Goal: Information Seeking & Learning: Learn about a topic

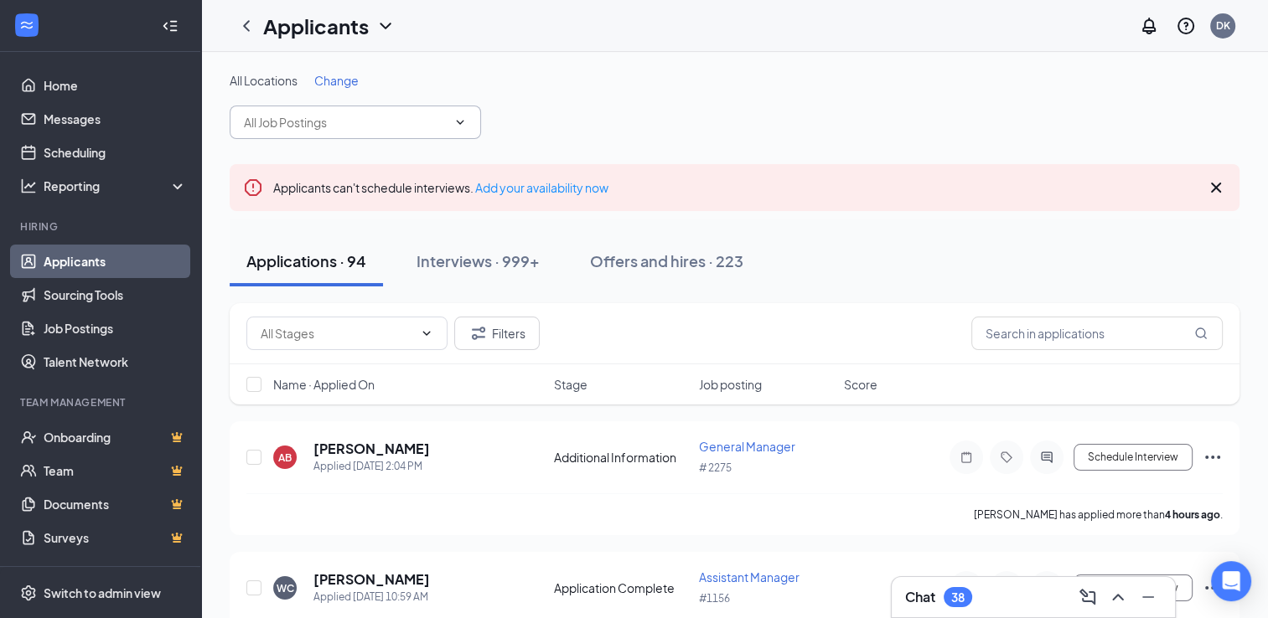
click at [460, 121] on icon "ChevronDown" at bounding box center [459, 122] width 13 height 13
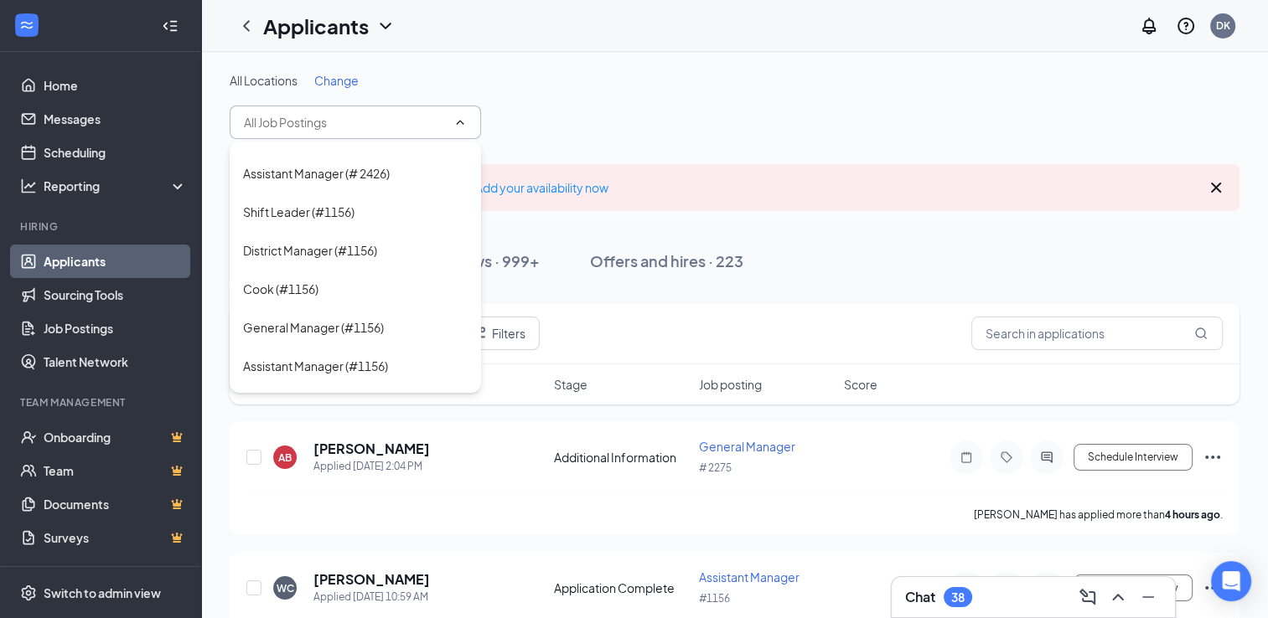
scroll to position [188, 0]
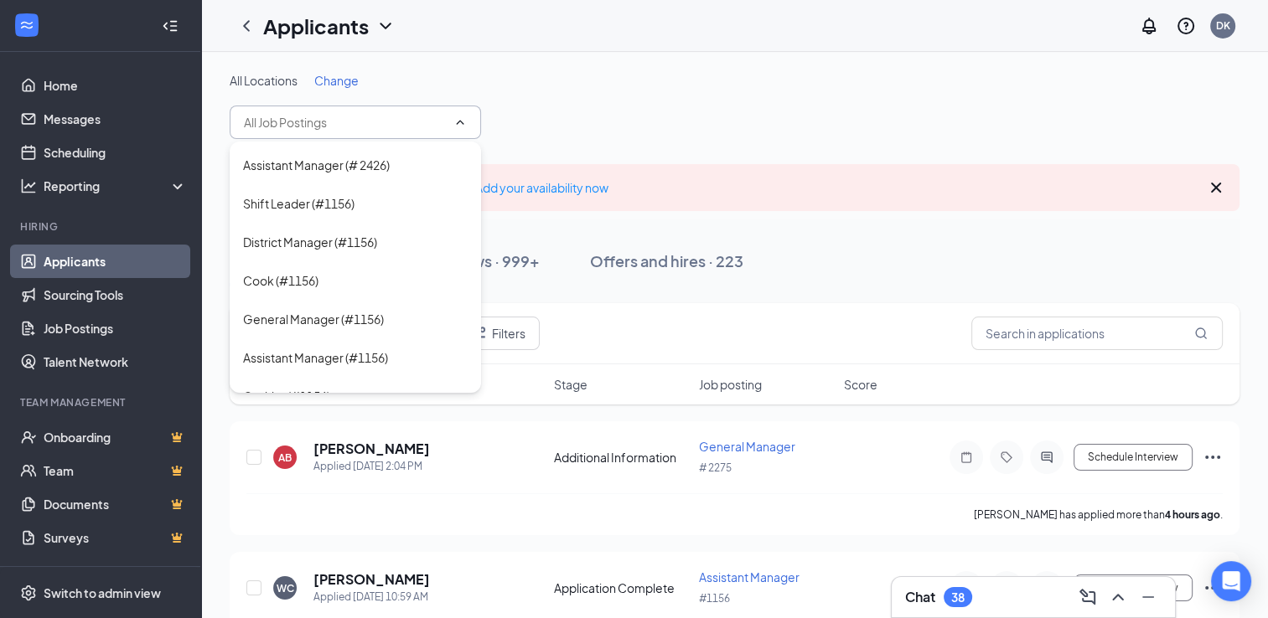
click at [607, 75] on div "All Locations Change" at bounding box center [735, 80] width 1010 height 17
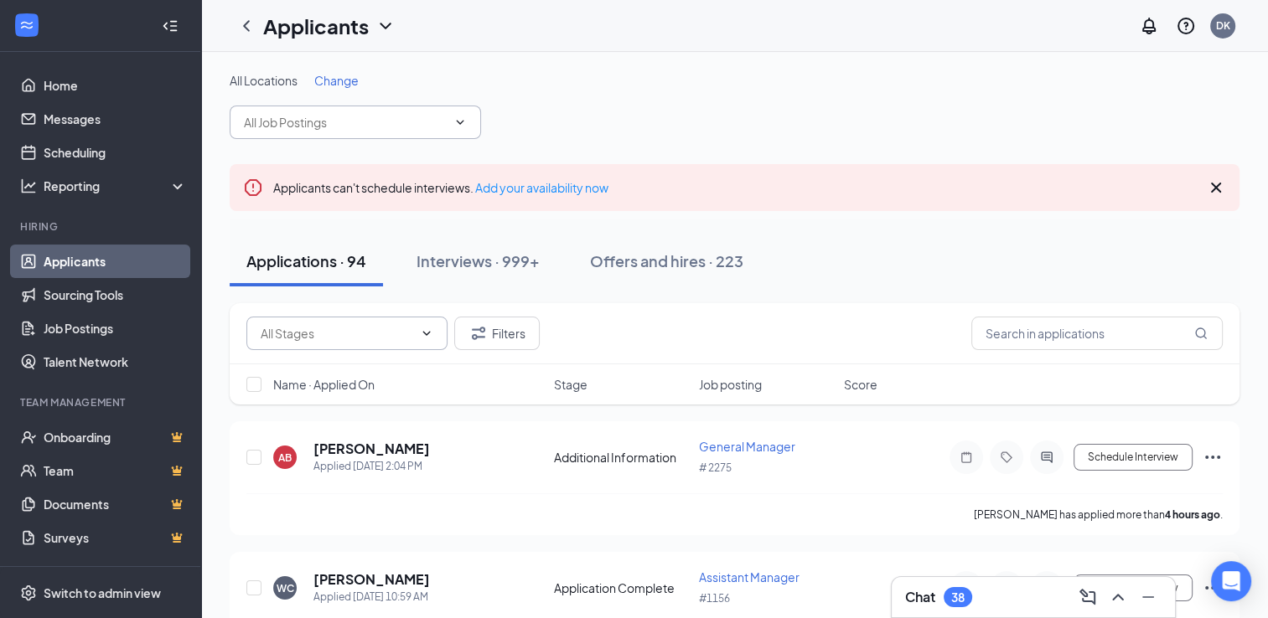
click at [429, 333] on icon "ChevronDown" at bounding box center [426, 333] width 13 height 13
click at [617, 319] on div "Filters" at bounding box center [734, 334] width 976 height 34
click at [456, 122] on icon "ChevronDown" at bounding box center [459, 122] width 13 height 13
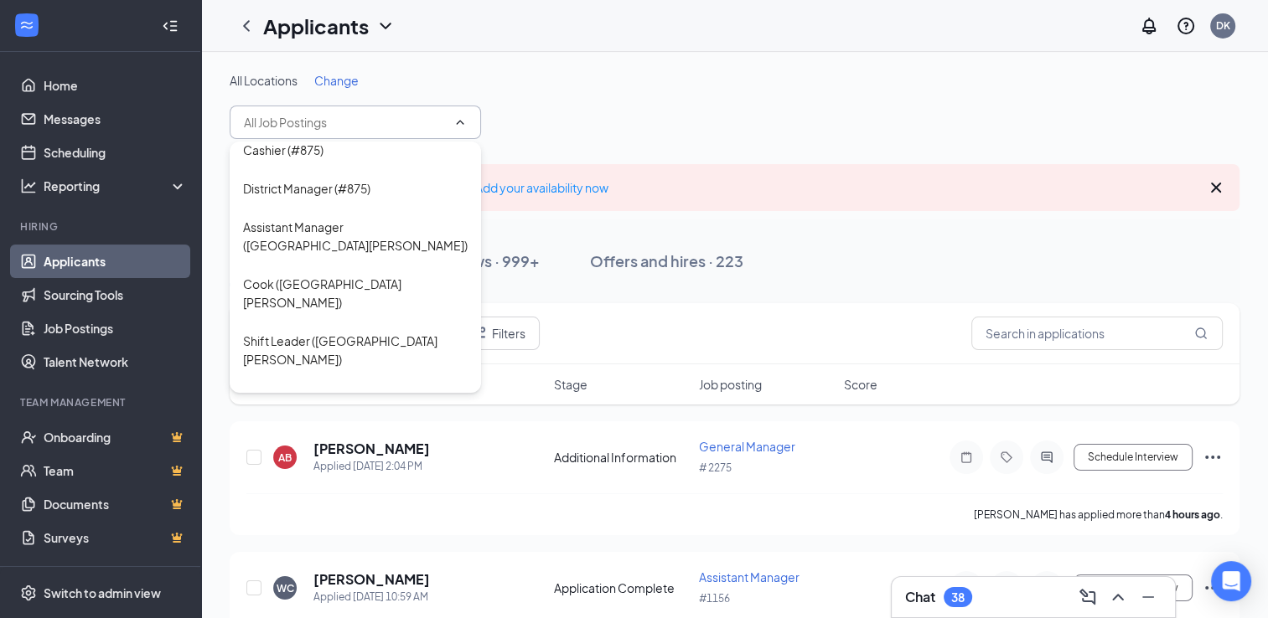
scroll to position [2408, 0]
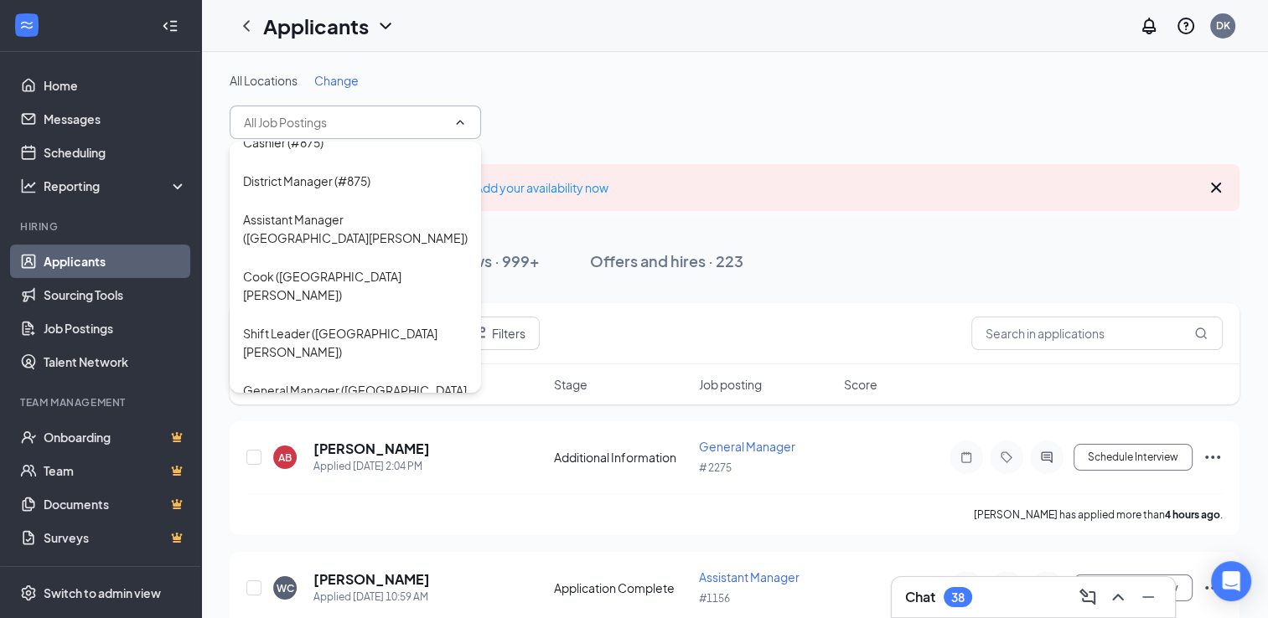
click at [571, 89] on div "All Locations Change" at bounding box center [735, 105] width 1010 height 67
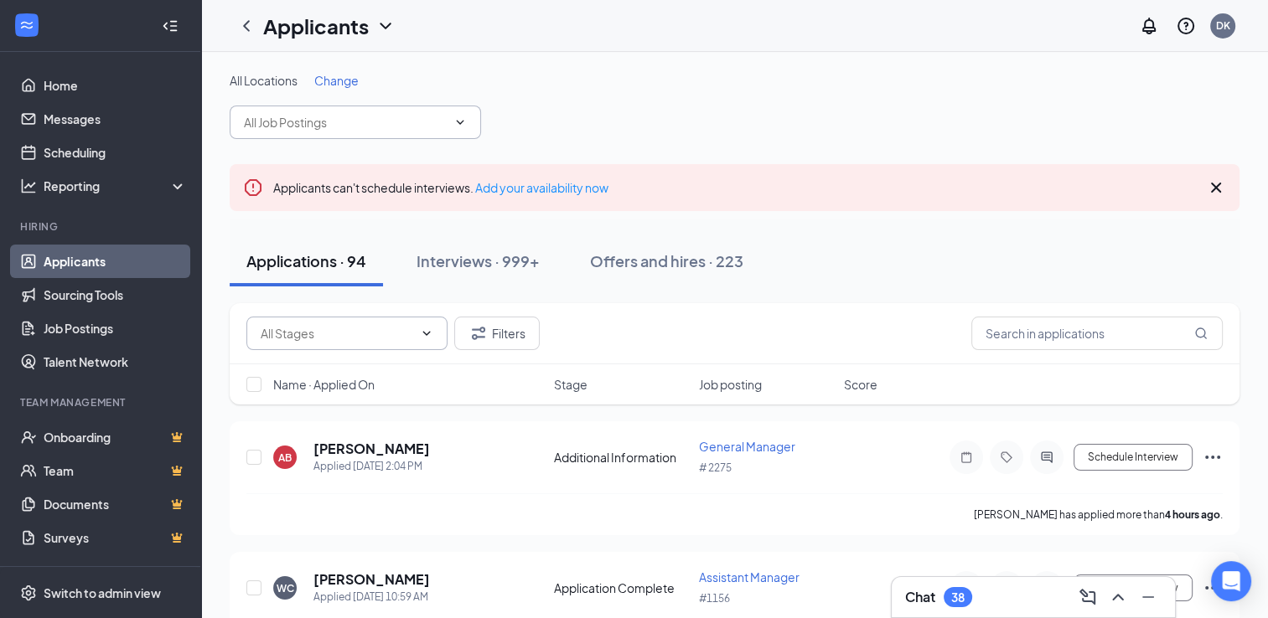
click at [465, 122] on icon "ChevronDown" at bounding box center [459, 122] width 13 height 13
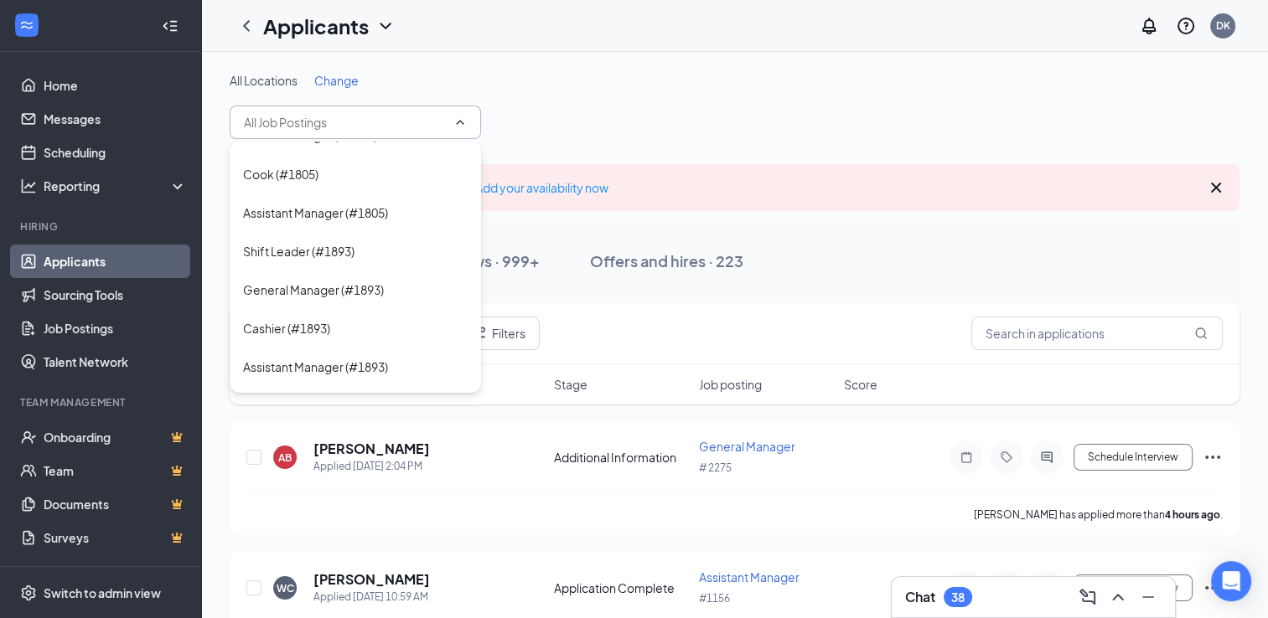
scroll to position [1625, 0]
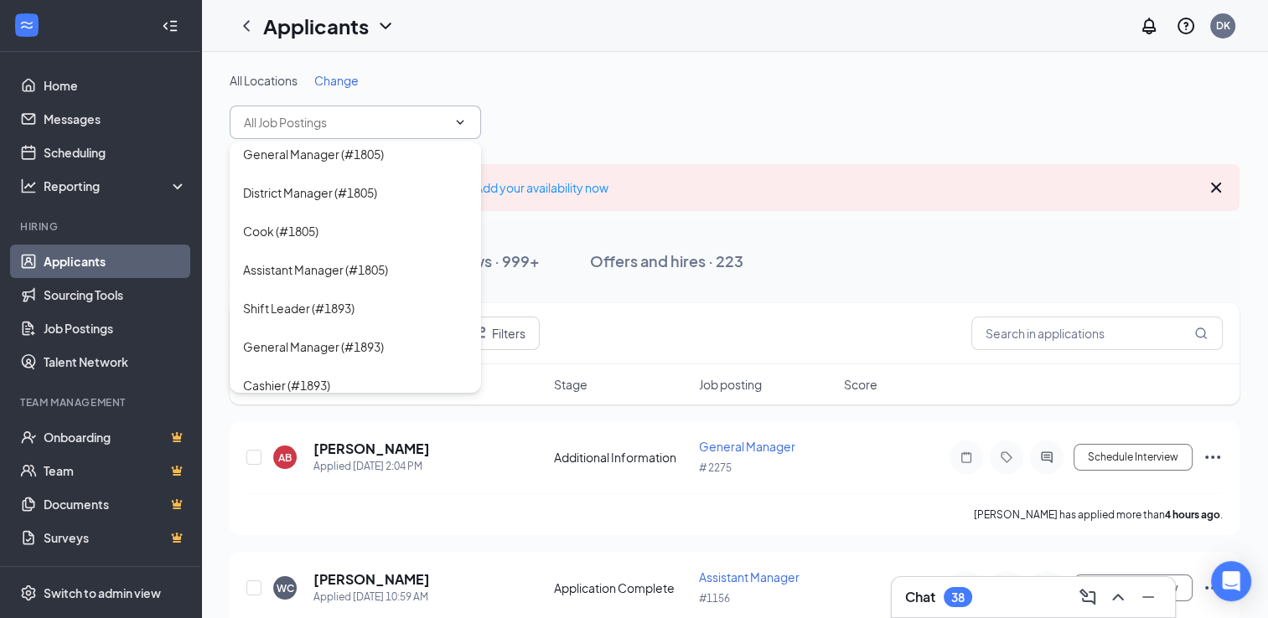
click at [638, 47] on div "Applicants DK" at bounding box center [734, 26] width 1066 height 52
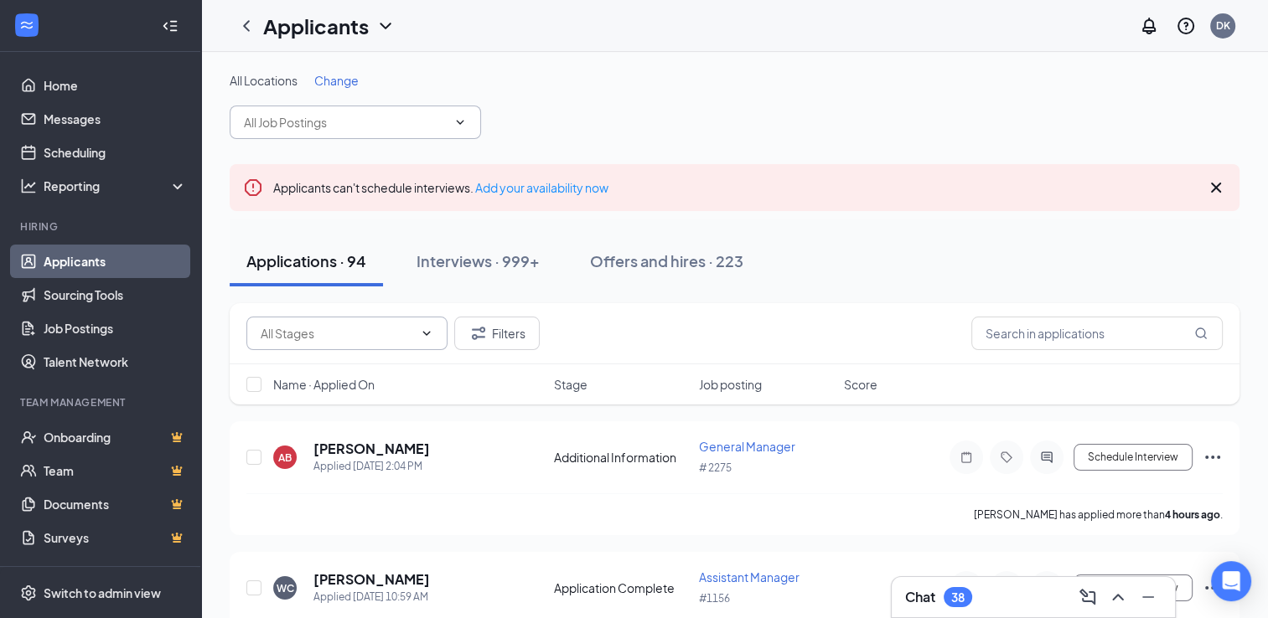
click at [432, 340] on span at bounding box center [346, 334] width 201 height 34
click at [642, 354] on div "Filters" at bounding box center [735, 333] width 1010 height 61
click at [462, 116] on icon "ChevronDown" at bounding box center [459, 122] width 13 height 13
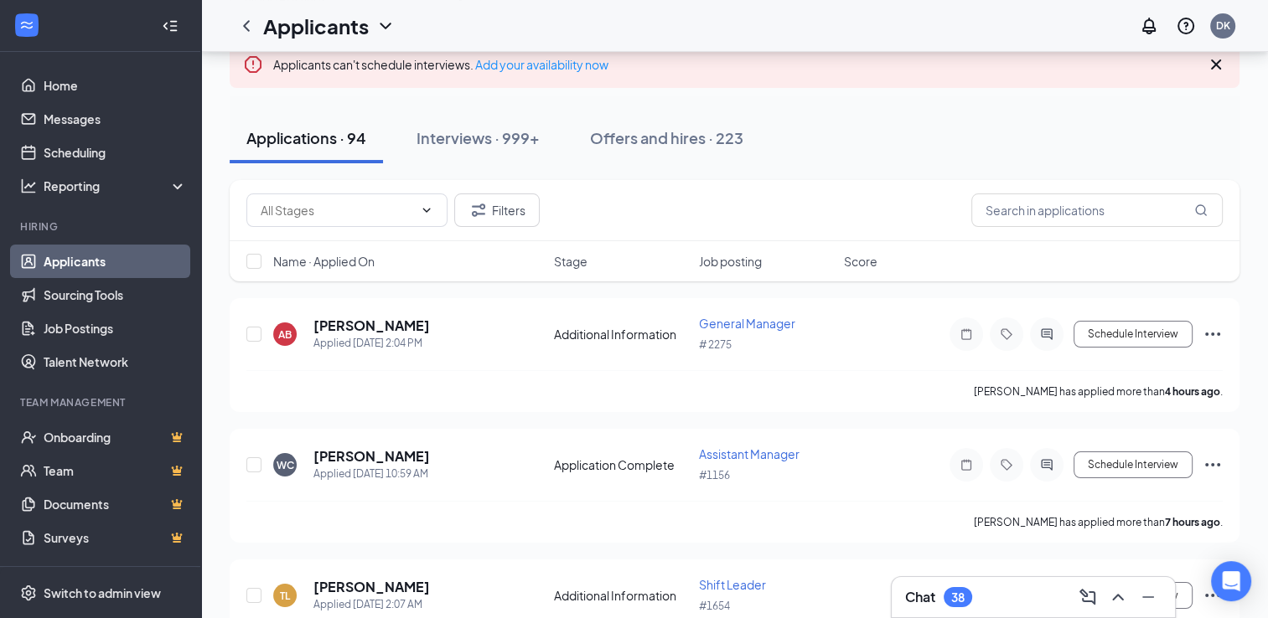
scroll to position [0, 0]
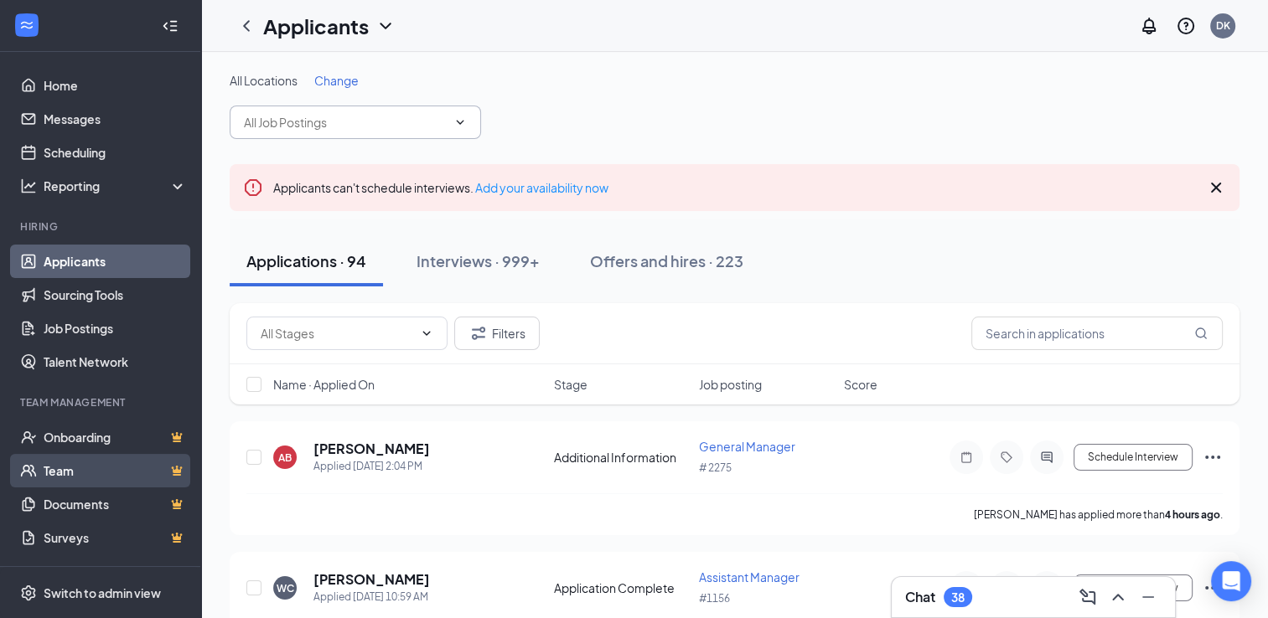
click at [94, 475] on link "Team" at bounding box center [115, 471] width 143 height 34
click at [440, 130] on input "text" at bounding box center [345, 122] width 203 height 18
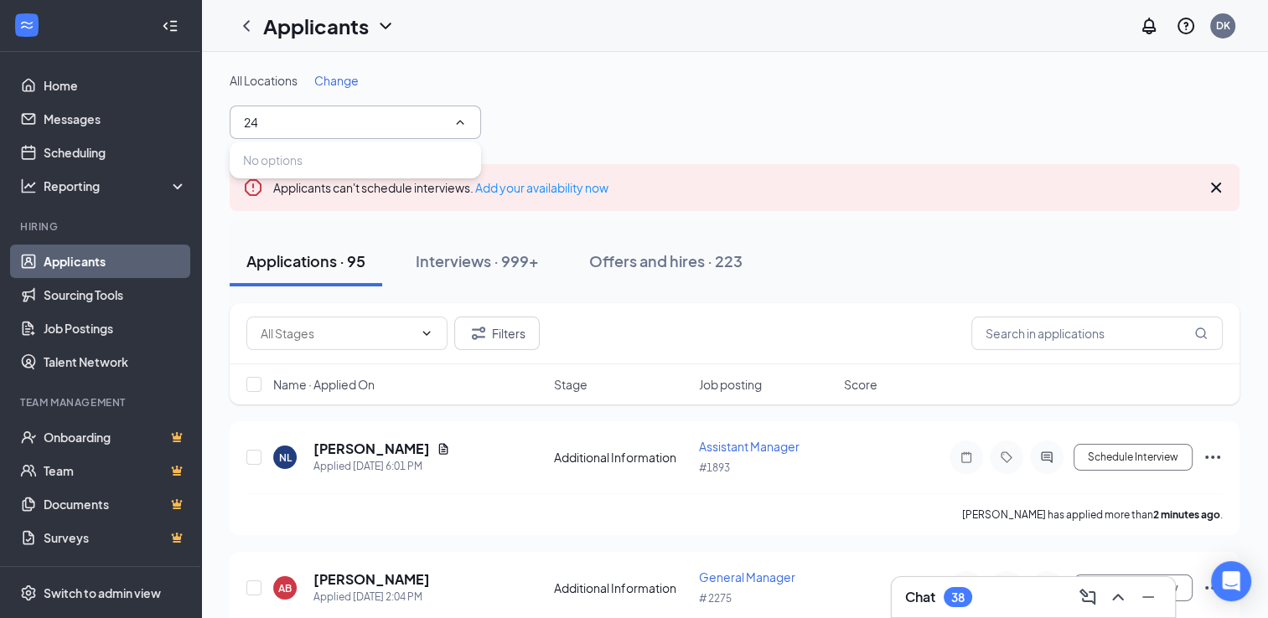
type input "2"
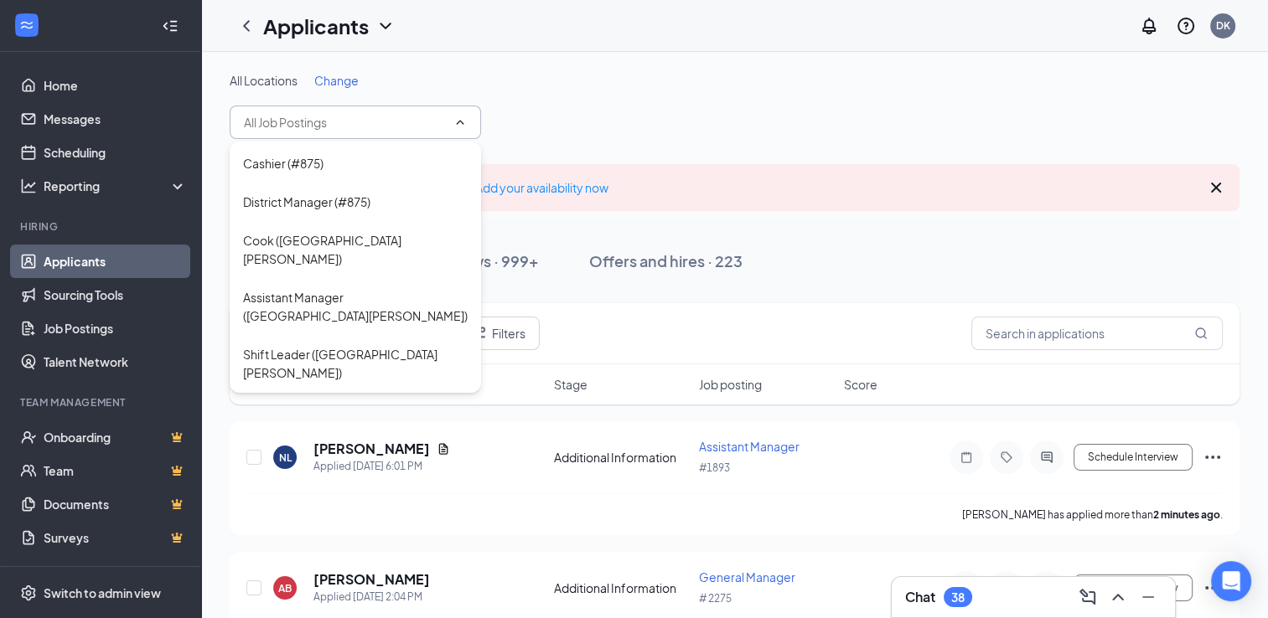
scroll to position [2408, 0]
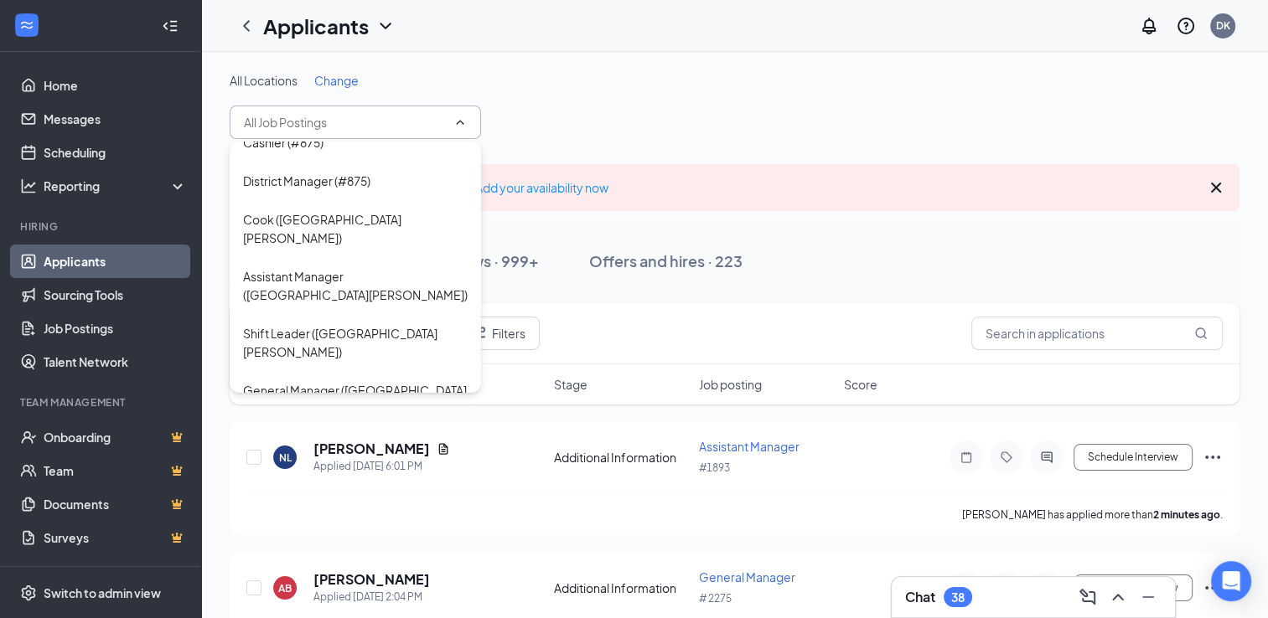
click at [613, 121] on div "All Locations Change" at bounding box center [735, 105] width 1010 height 67
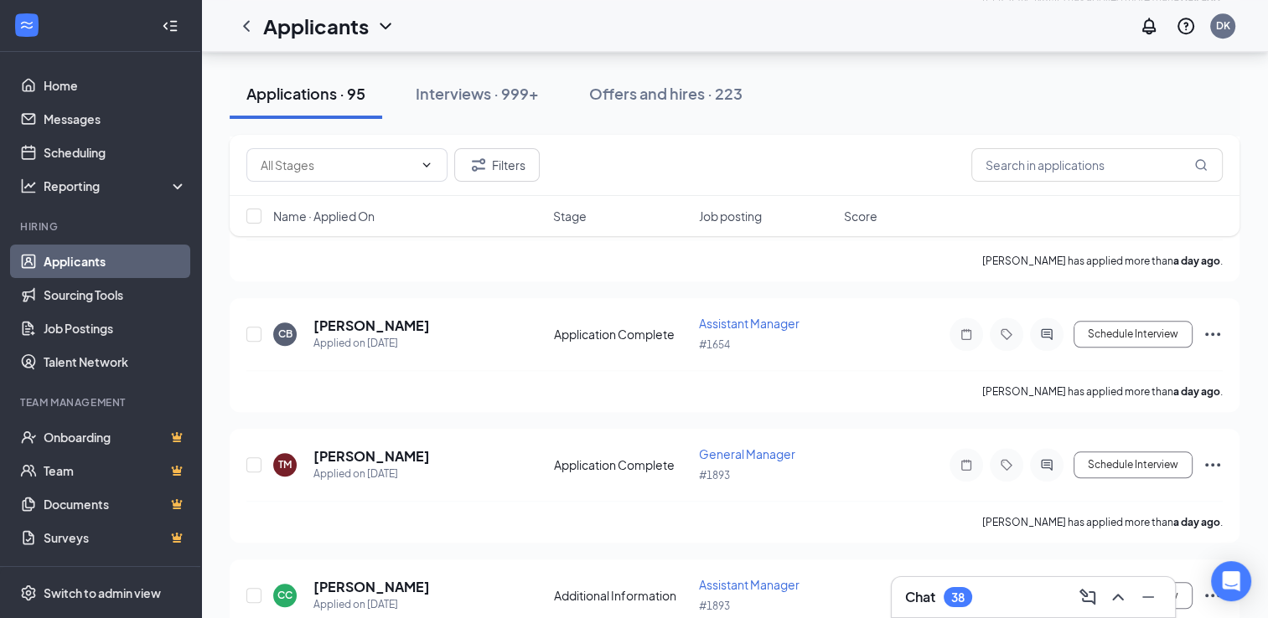
scroll to position [1615, 0]
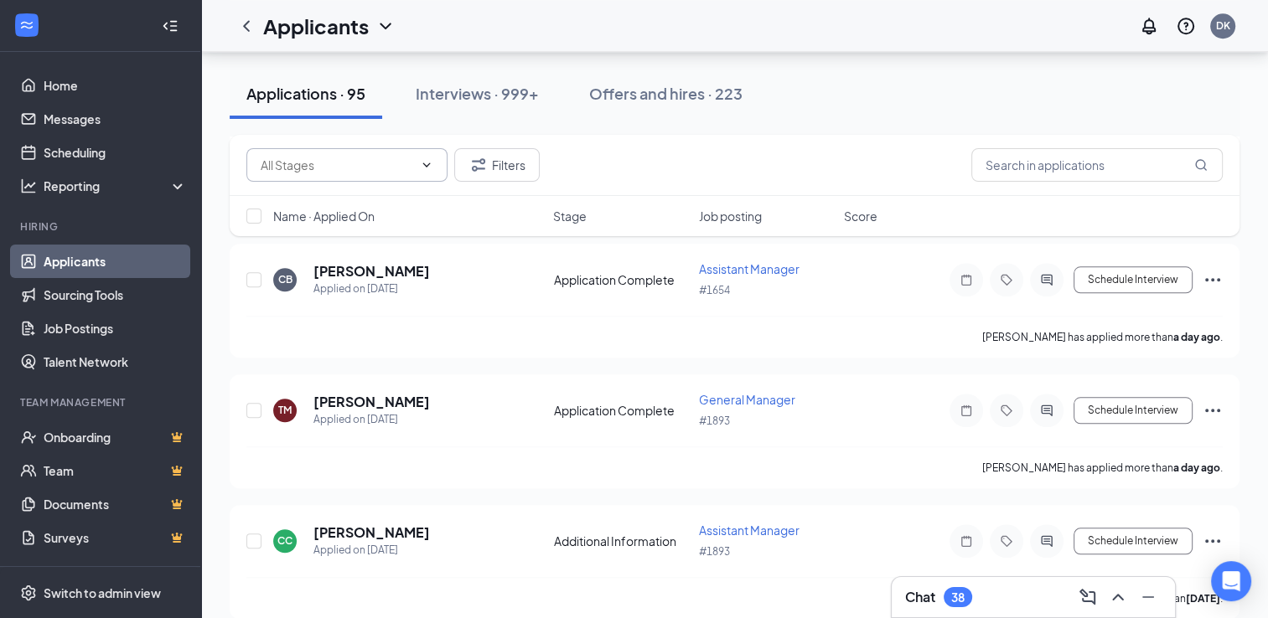
click at [409, 168] on input "text" at bounding box center [337, 165] width 152 height 18
click at [416, 332] on div "[PERSON_NAME] has applied more than a day ago ." at bounding box center [734, 337] width 976 height 42
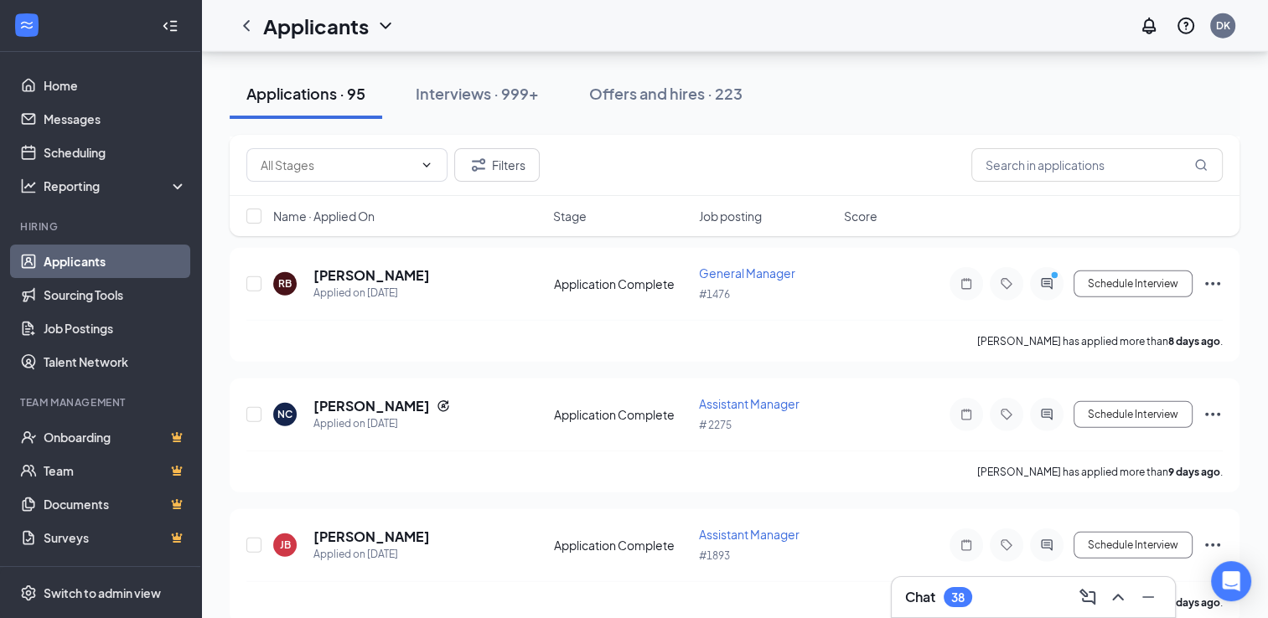
scroll to position [4618, 0]
click at [411, 164] on input "text" at bounding box center [337, 165] width 152 height 18
click at [476, 136] on div "Filters" at bounding box center [735, 165] width 1010 height 61
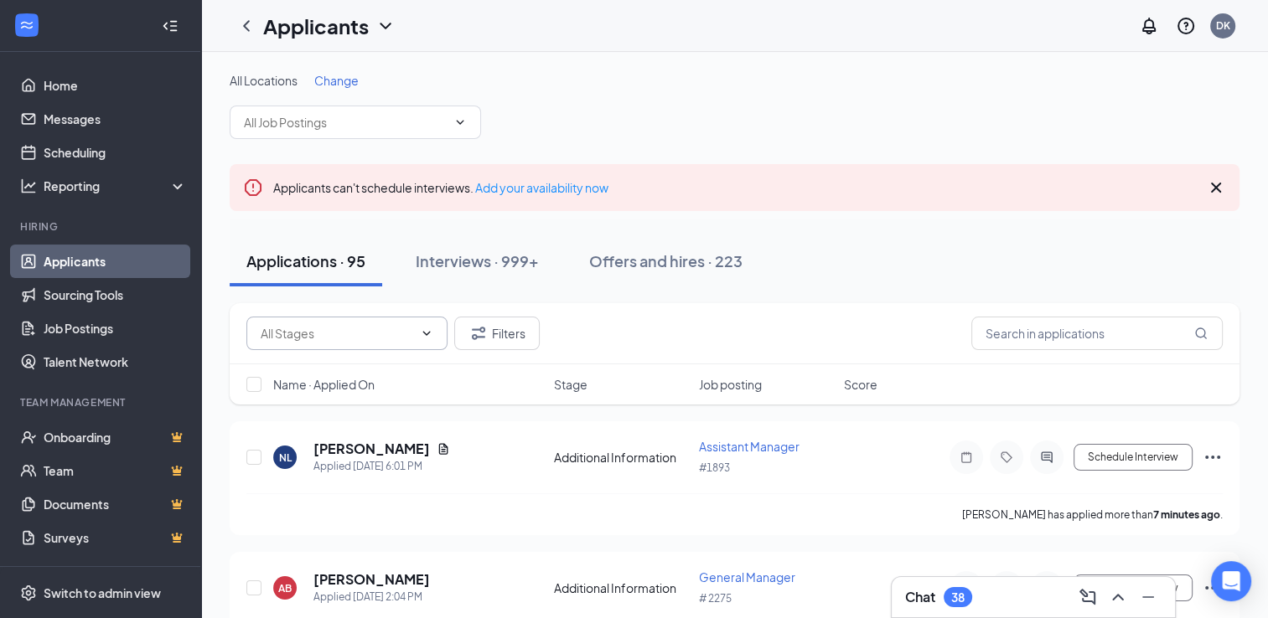
click at [426, 333] on icon "ChevronDown" at bounding box center [426, 333] width 13 height 13
click at [442, 121] on input "text" at bounding box center [345, 122] width 203 height 18
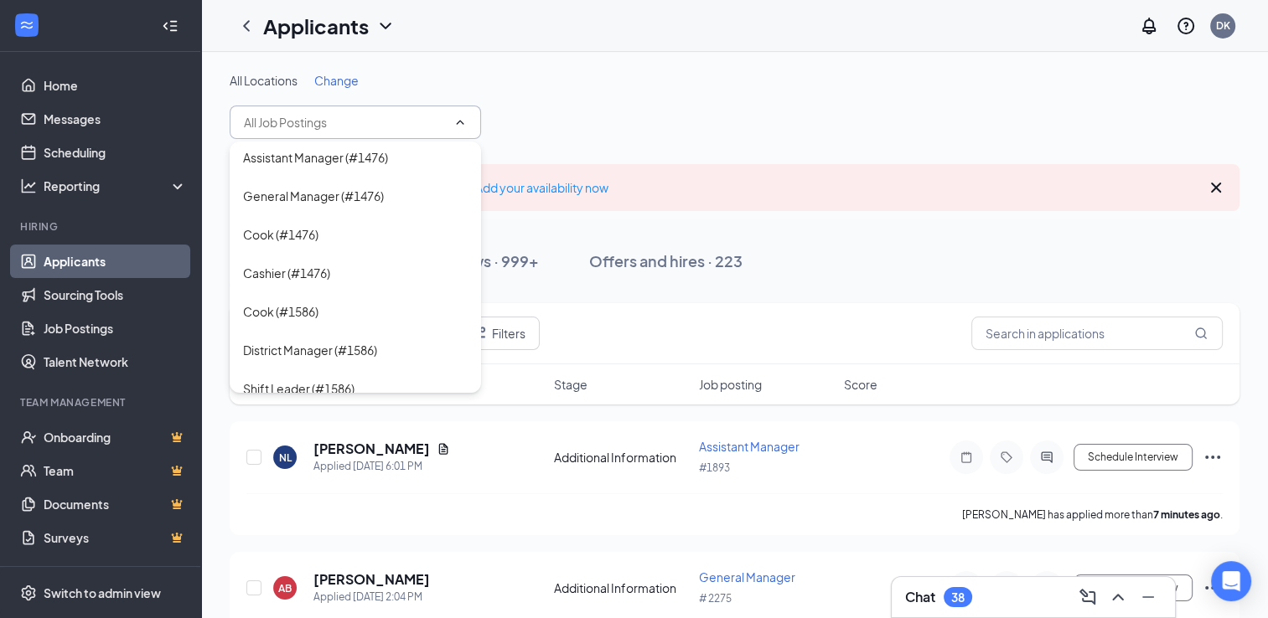
scroll to position [777, 0]
click at [301, 245] on div "Cook (#1476)" at bounding box center [355, 231] width 251 height 39
type input "Cook (#1476)"
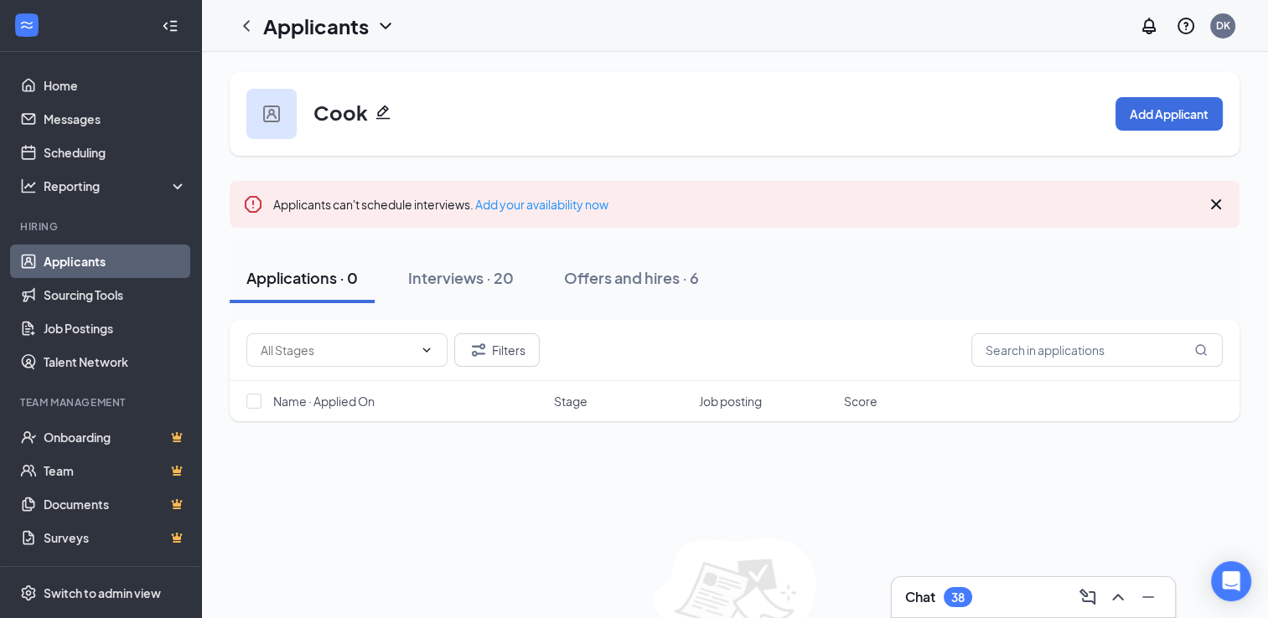
click at [386, 34] on icon "ChevronDown" at bounding box center [385, 26] width 20 height 20
click at [486, 130] on div "Cook Add Applicant" at bounding box center [735, 114] width 1010 height 84
click at [455, 297] on button "Interviews · 20" at bounding box center [460, 278] width 139 height 50
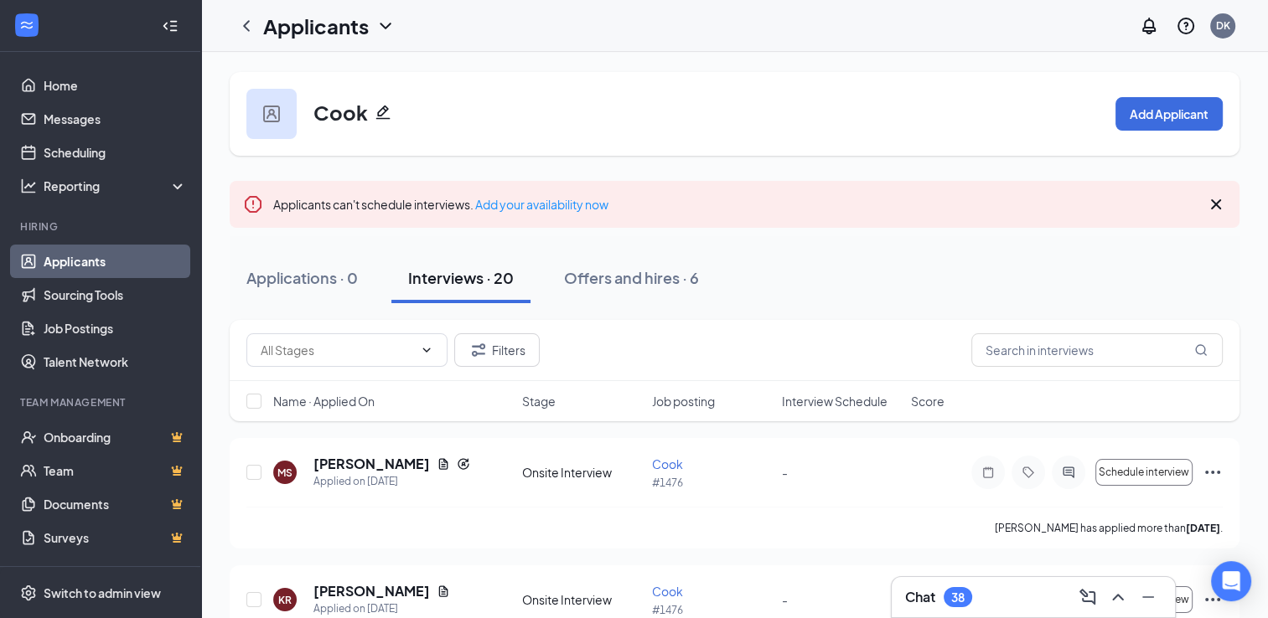
click at [382, 111] on icon "Pencil" at bounding box center [382, 112] width 17 height 17
click at [324, 285] on div "Applications · 0" at bounding box center [301, 277] width 111 height 21
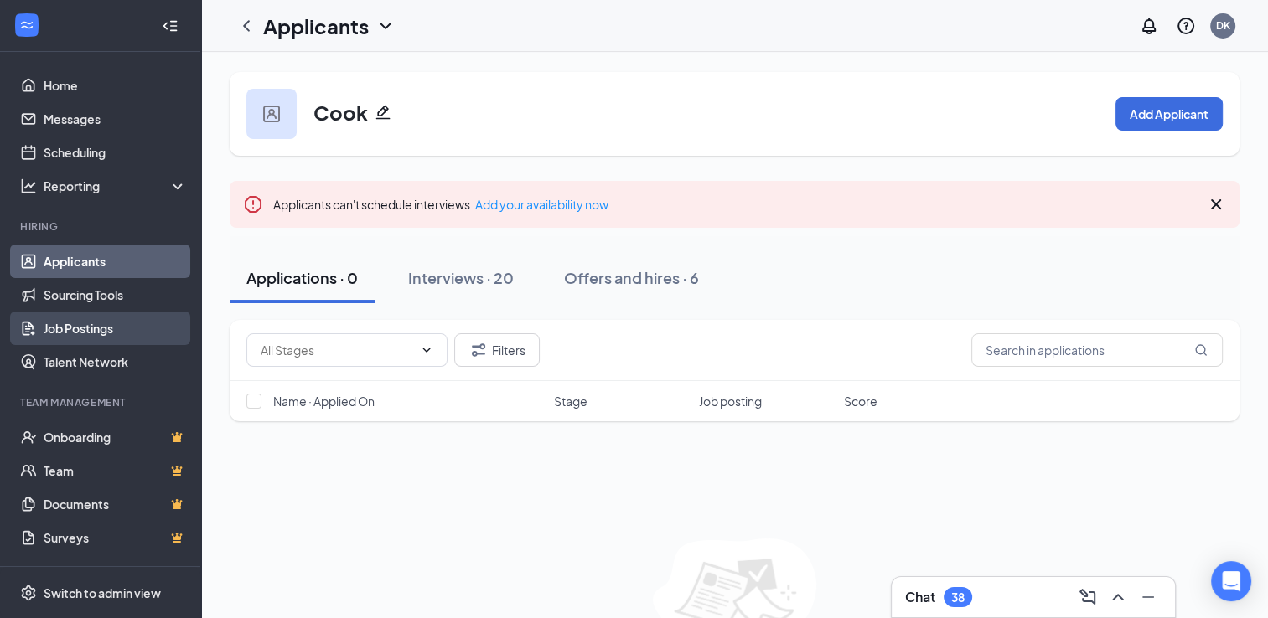
click at [114, 340] on link "Job Postings" at bounding box center [115, 329] width 143 height 34
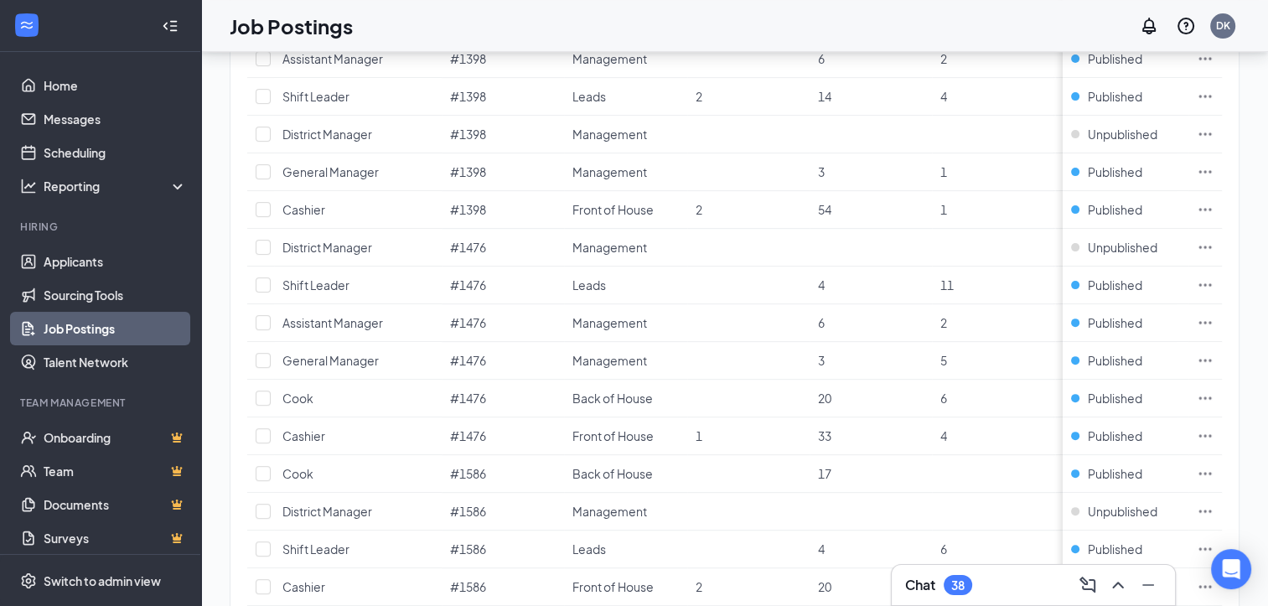
scroll to position [739, 0]
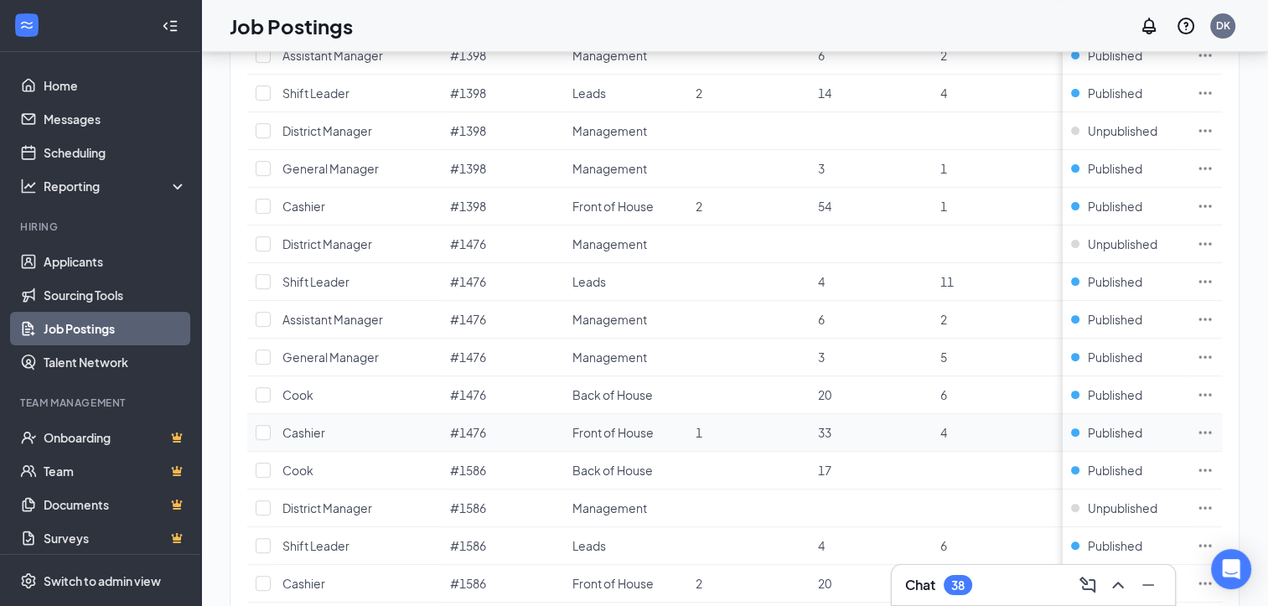
click at [655, 430] on td "Front of House" at bounding box center [625, 433] width 122 height 38
click at [262, 431] on input "checkbox" at bounding box center [263, 432] width 15 height 15
click at [261, 425] on input "checkbox" at bounding box center [263, 432] width 15 height 15
checkbox input "true"
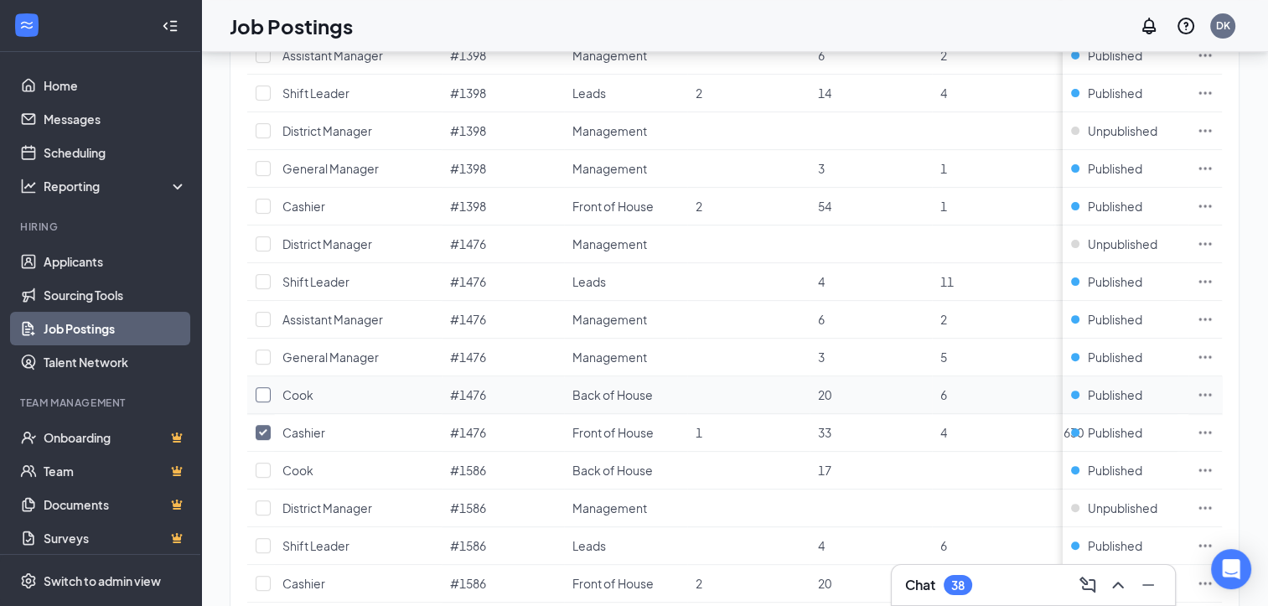
click at [261, 388] on input "checkbox" at bounding box center [263, 394] width 15 height 15
checkbox input "true"
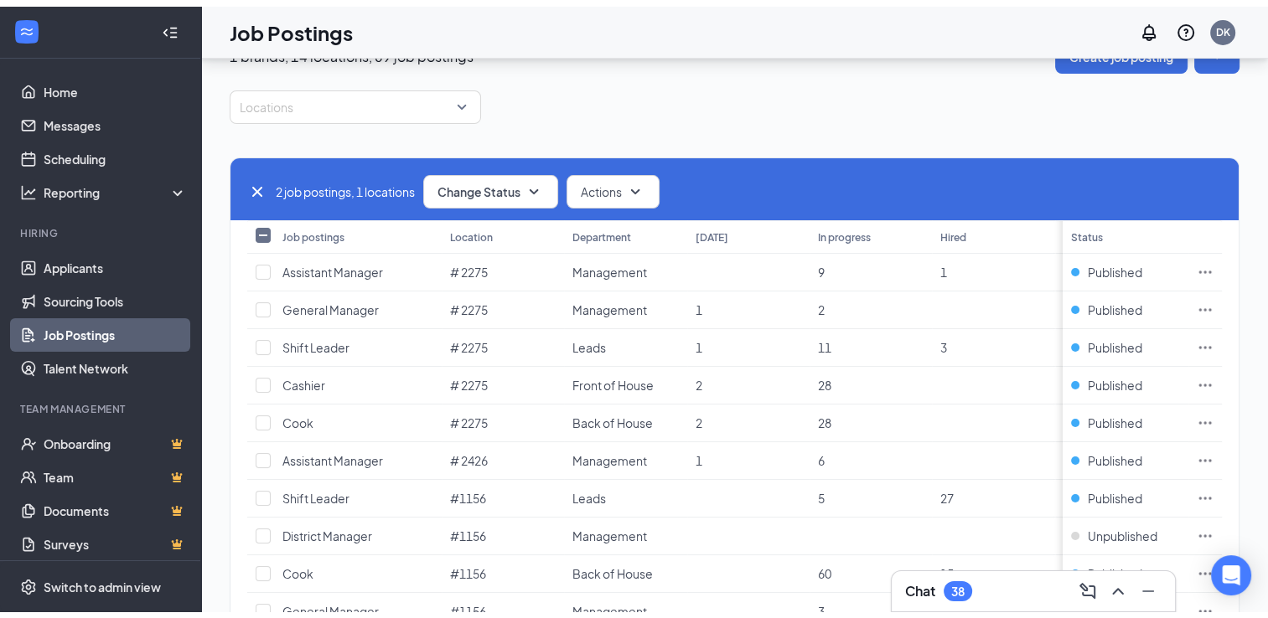
scroll to position [0, 0]
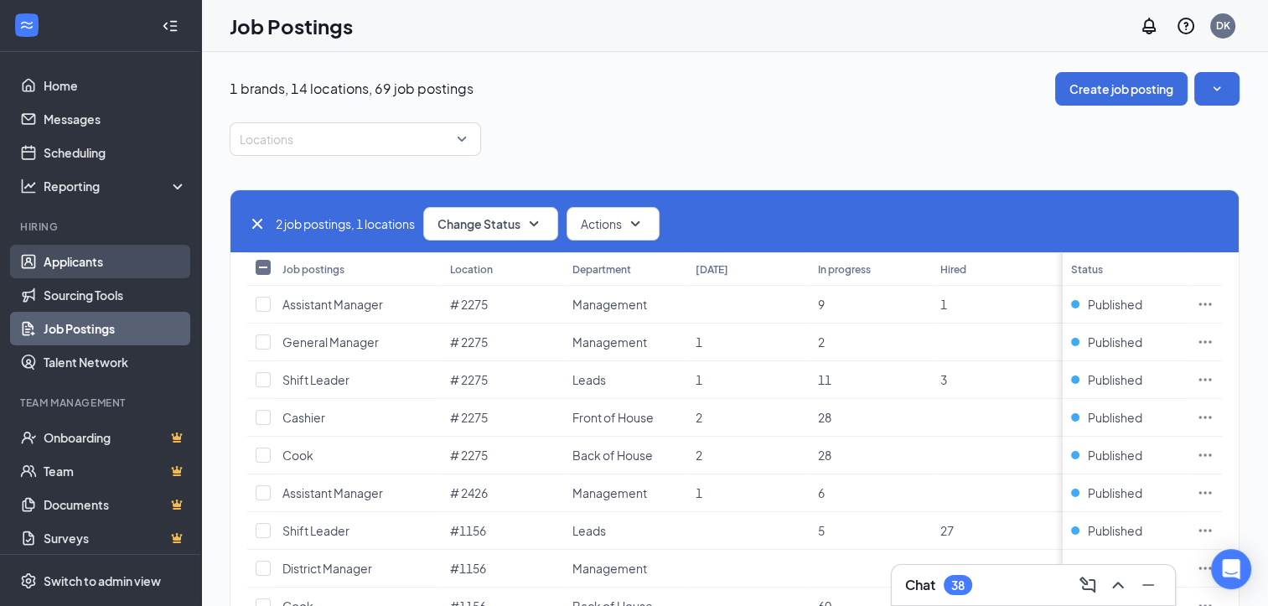
click at [81, 261] on link "Applicants" at bounding box center [115, 262] width 143 height 34
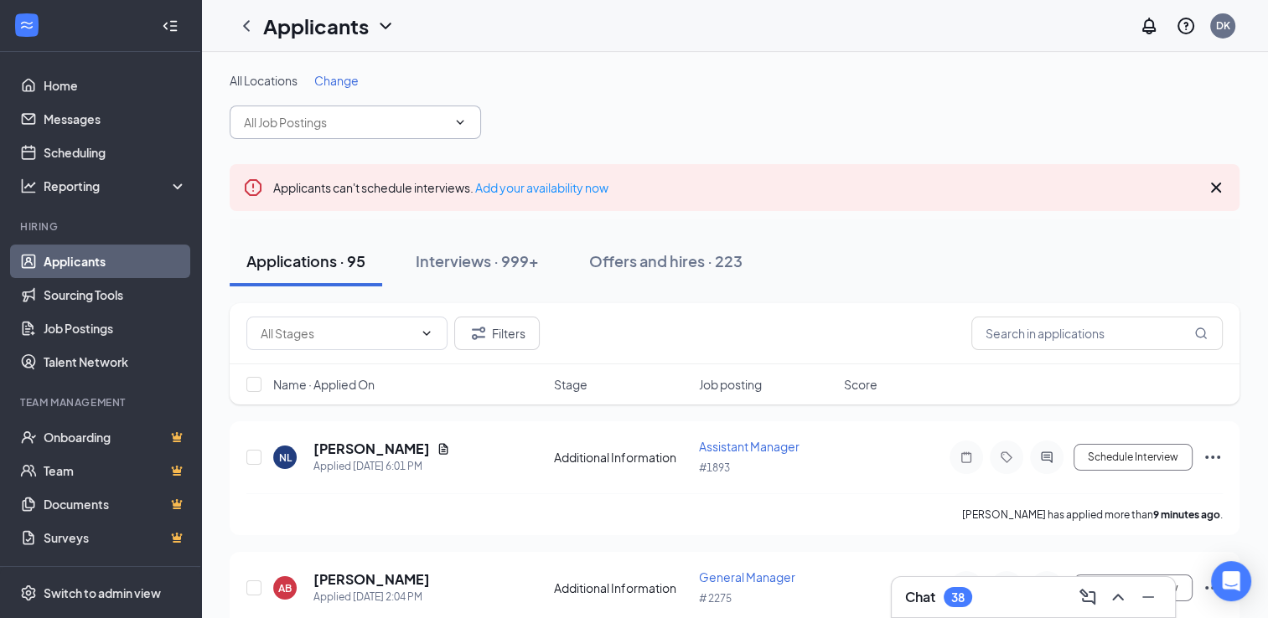
click at [466, 128] on icon "ChevronDown" at bounding box center [459, 122] width 13 height 13
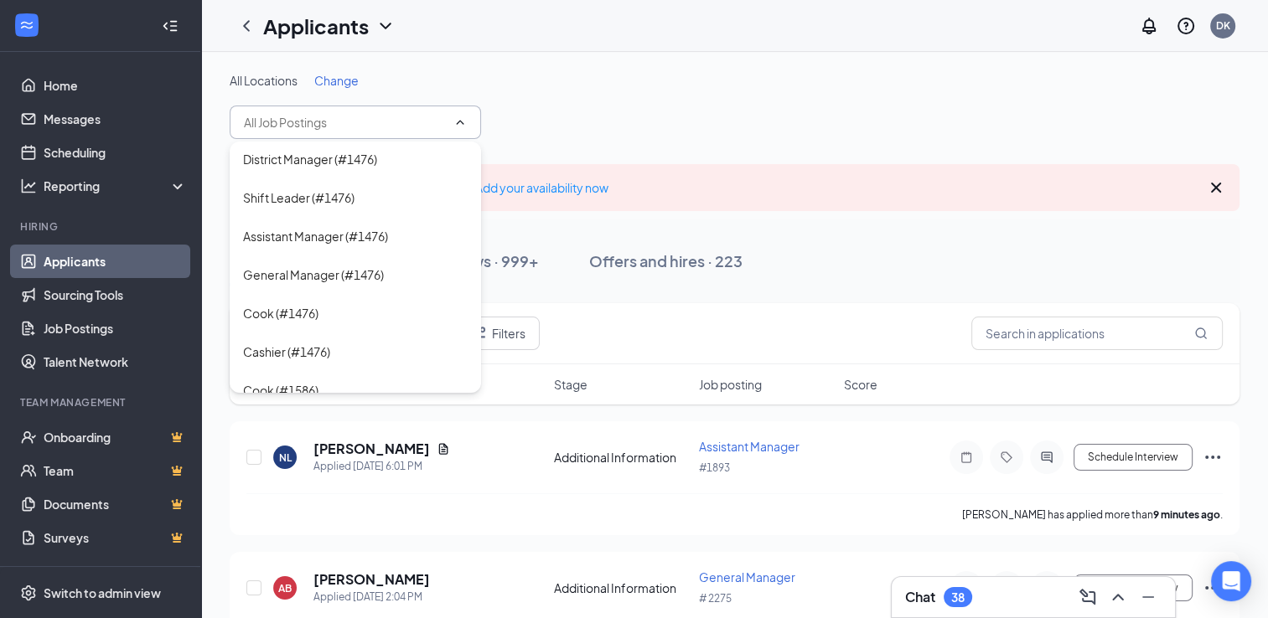
scroll to position [700, 0]
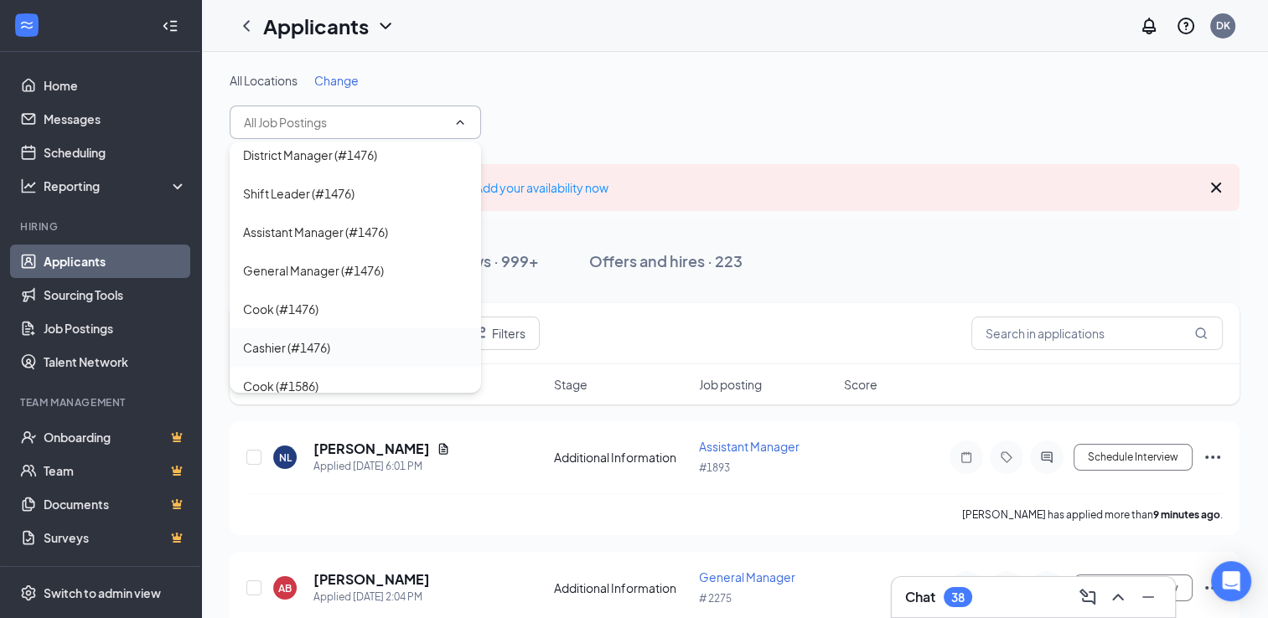
click at [337, 354] on div "Cashier (#1476)" at bounding box center [355, 347] width 225 height 18
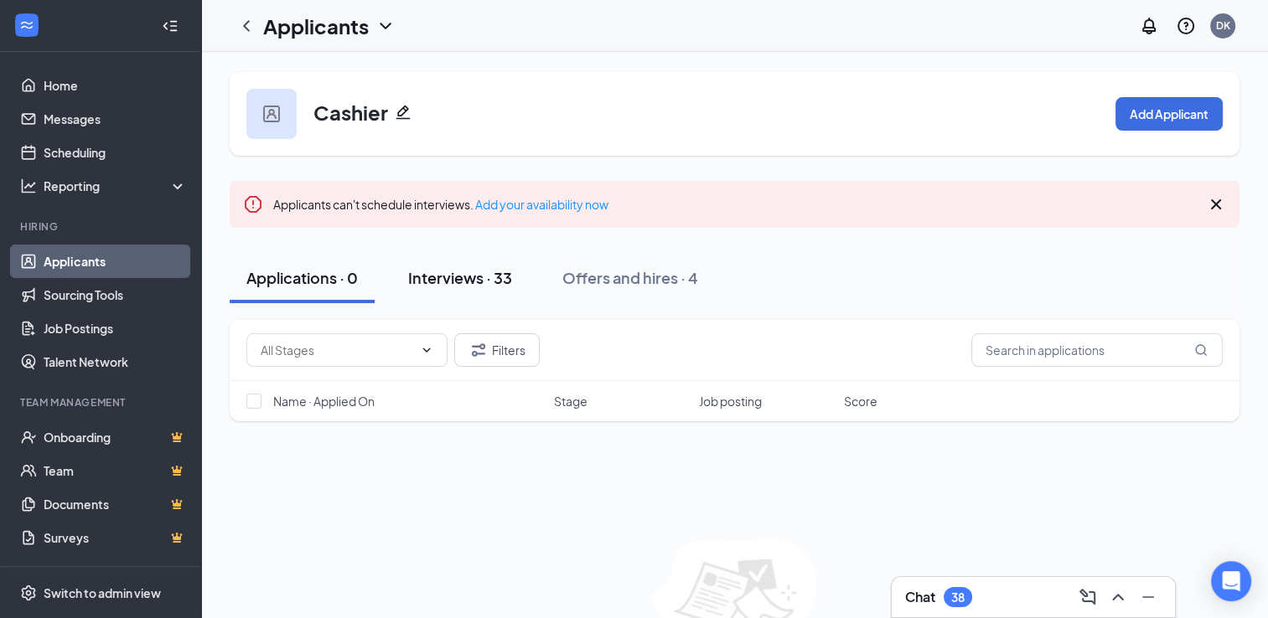
click at [469, 297] on button "Interviews · 33" at bounding box center [459, 278] width 137 height 50
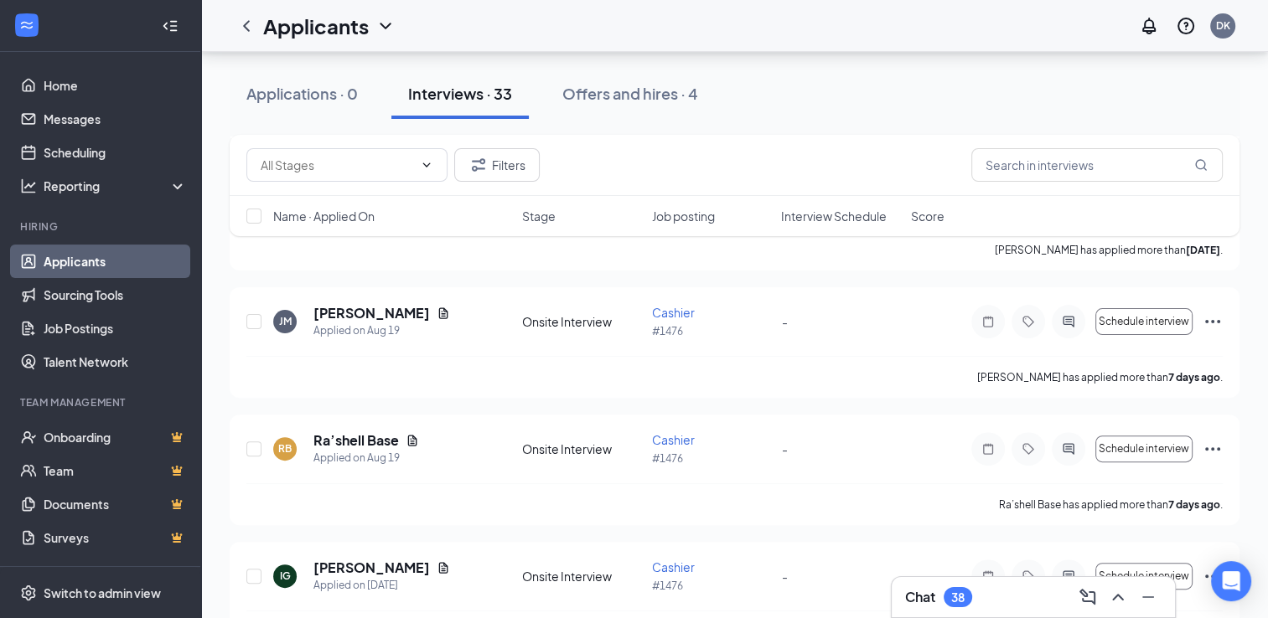
scroll to position [401, 0]
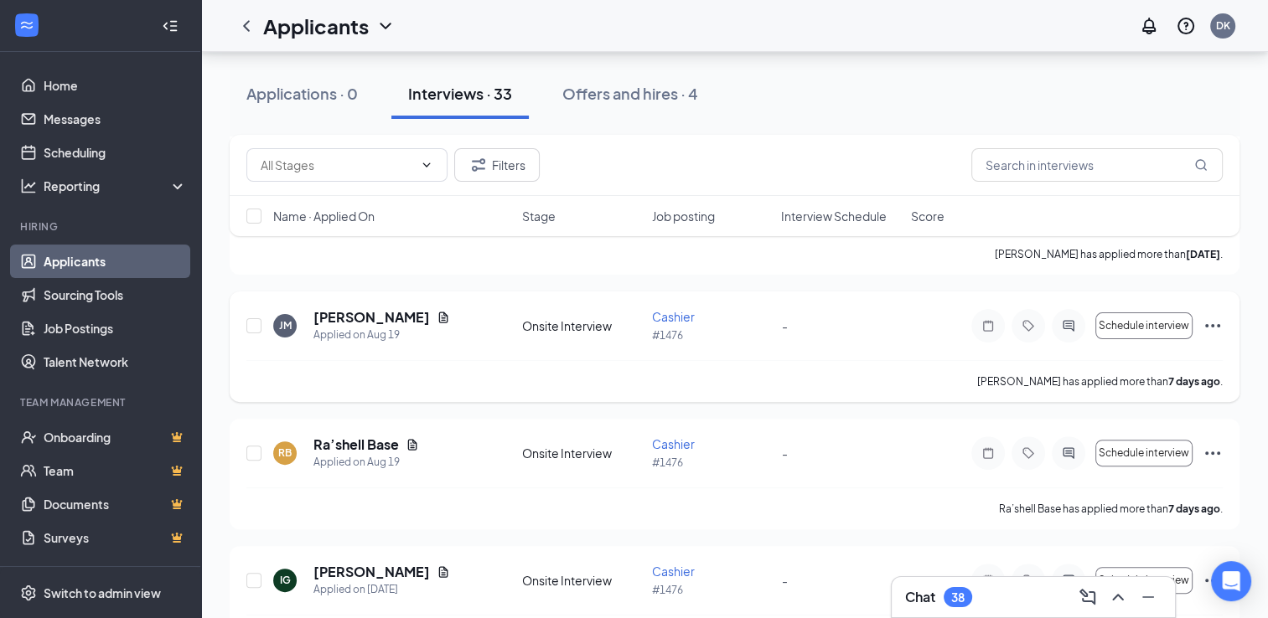
click at [800, 375] on div "[PERSON_NAME] has applied more than [DATE] ." at bounding box center [734, 381] width 976 height 42
click at [782, 347] on div "[PERSON_NAME] Applied on [DATE] Onsite Interview Cashier #1476 - Schedule inter…" at bounding box center [734, 334] width 976 height 52
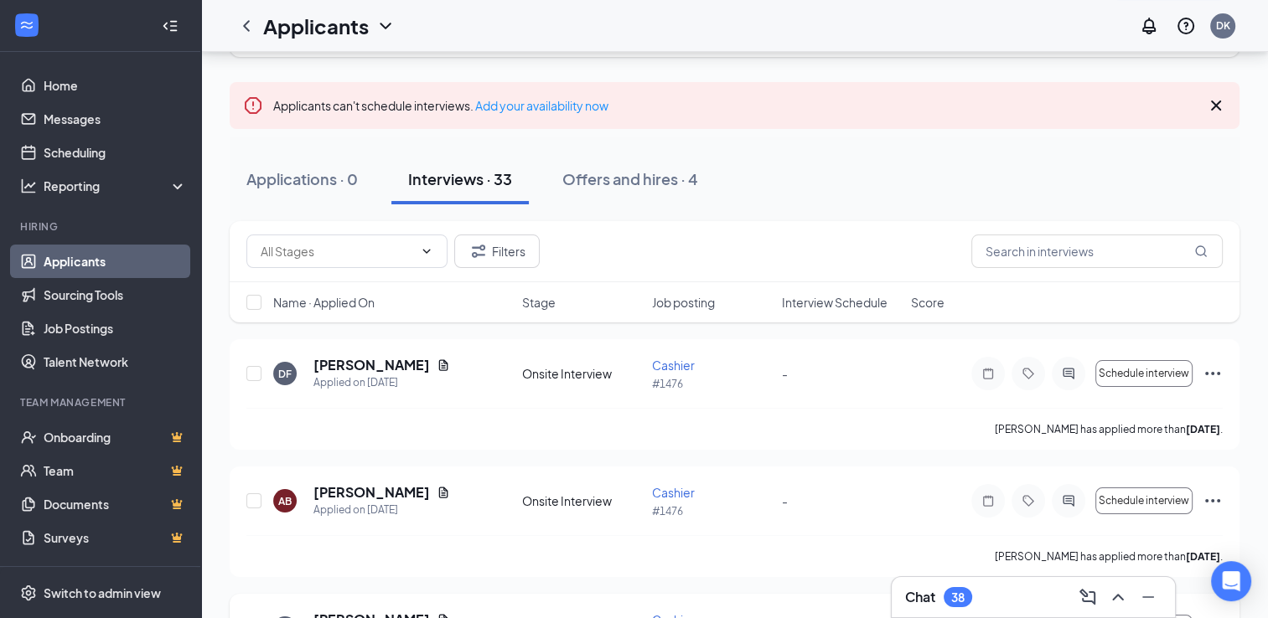
scroll to position [0, 0]
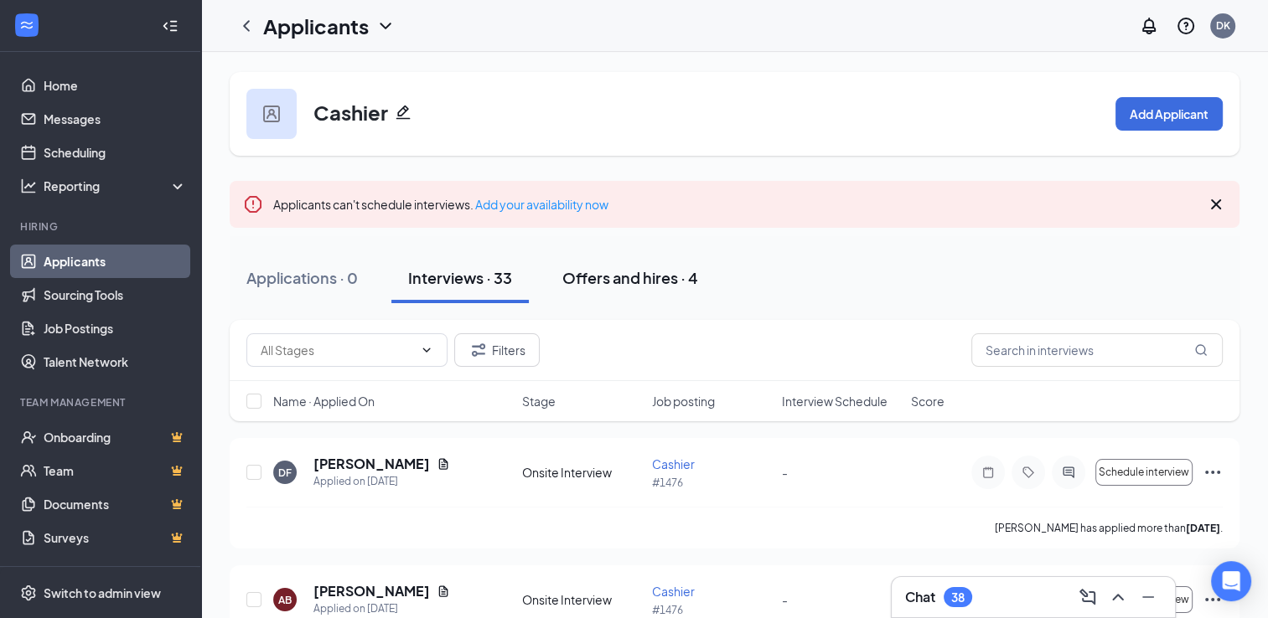
click at [604, 284] on div "Offers and hires · 4" at bounding box center [630, 277] width 136 height 21
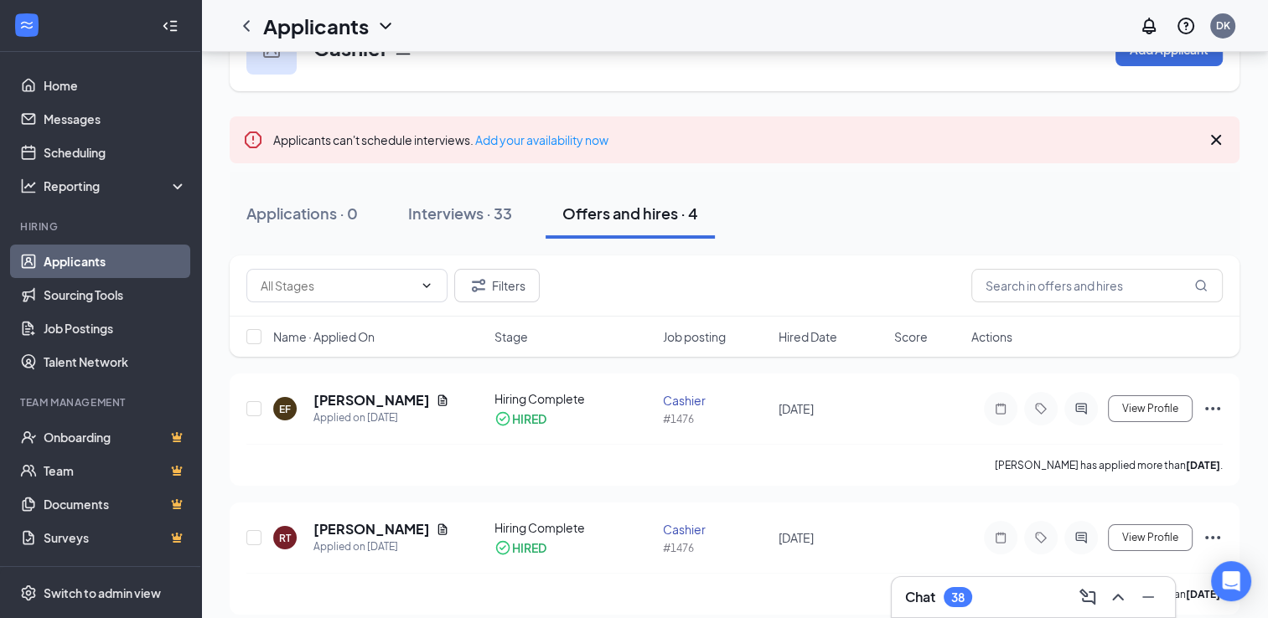
scroll to position [58, 0]
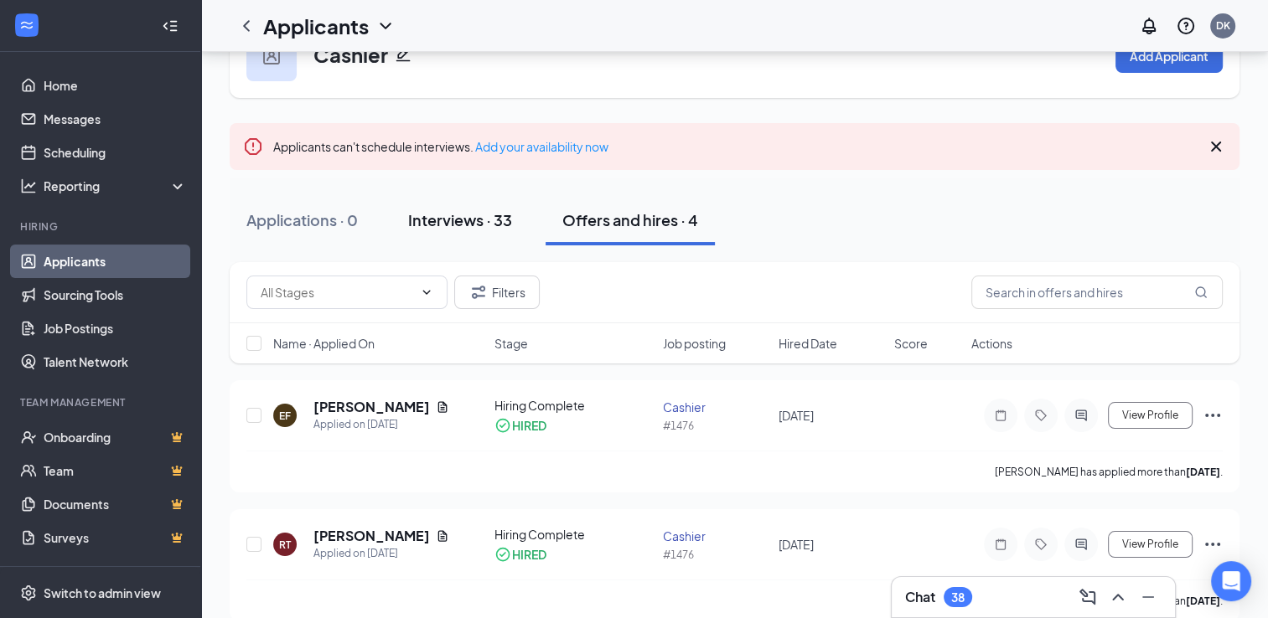
click at [445, 232] on button "Interviews · 33" at bounding box center [459, 220] width 137 height 50
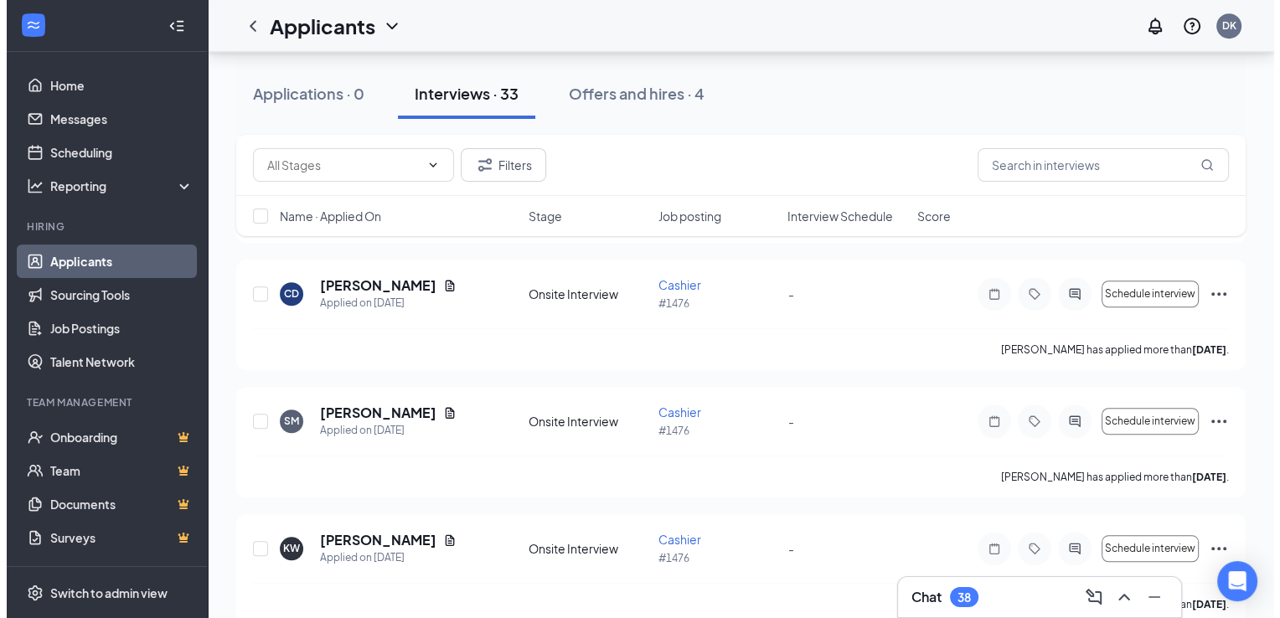
scroll to position [1322, 0]
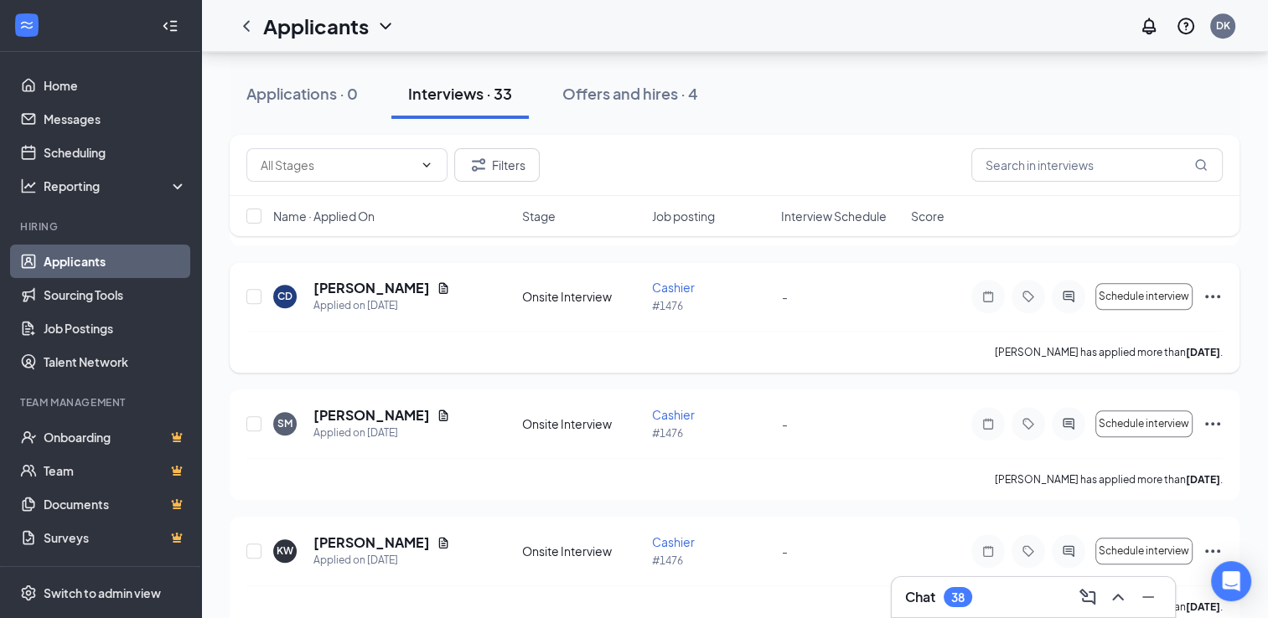
click at [344, 291] on h5 "[PERSON_NAME]" at bounding box center [371, 288] width 116 height 18
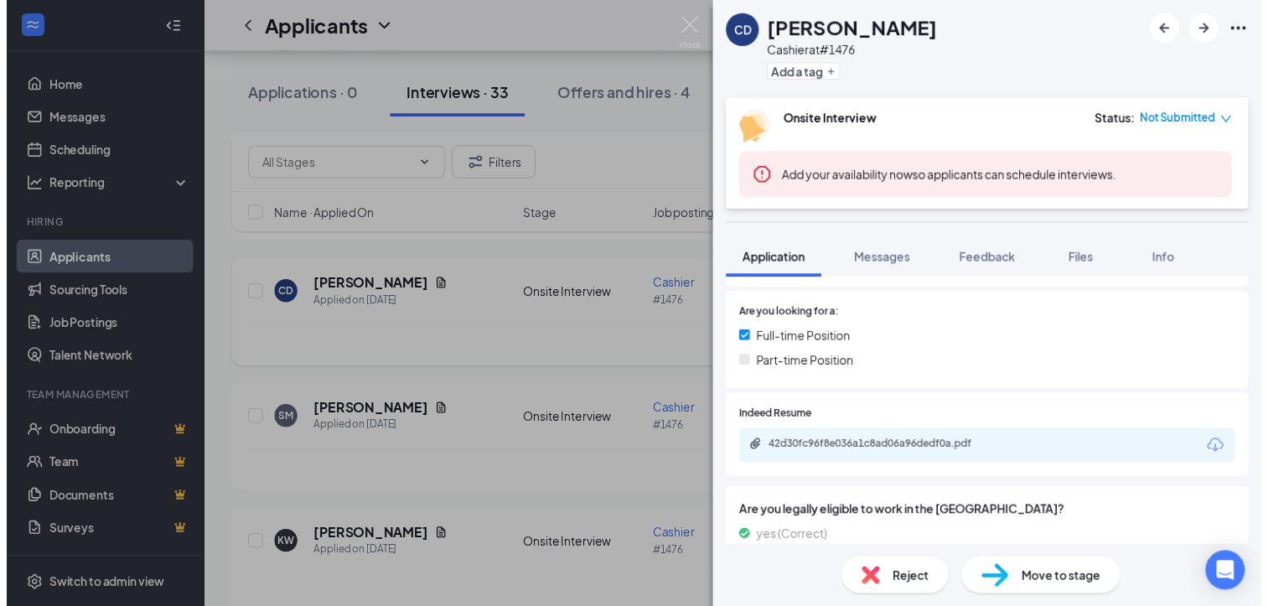
scroll to position [338, 0]
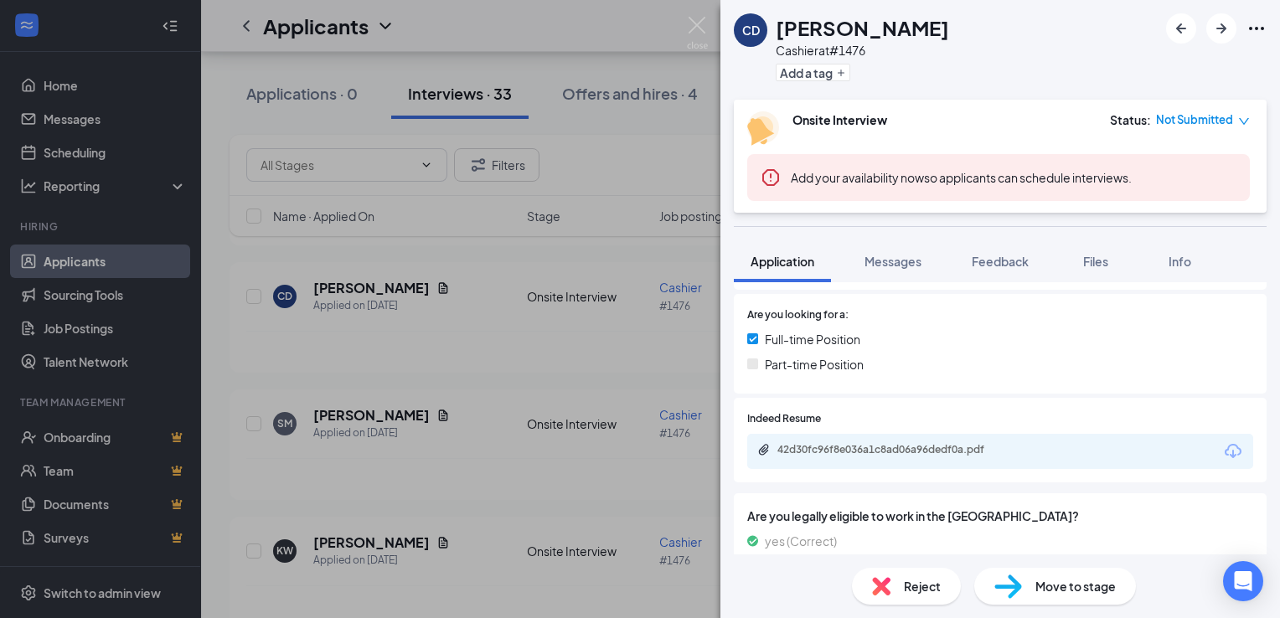
click at [824, 448] on div "42d30fc96f8e036a1c8ad06a96dedf0a.pdf" at bounding box center [894, 449] width 235 height 13
click at [566, 57] on div "CD [PERSON_NAME] at #1476 Add a tag Onsite Interview Status : Not Submitted Add…" at bounding box center [640, 309] width 1280 height 618
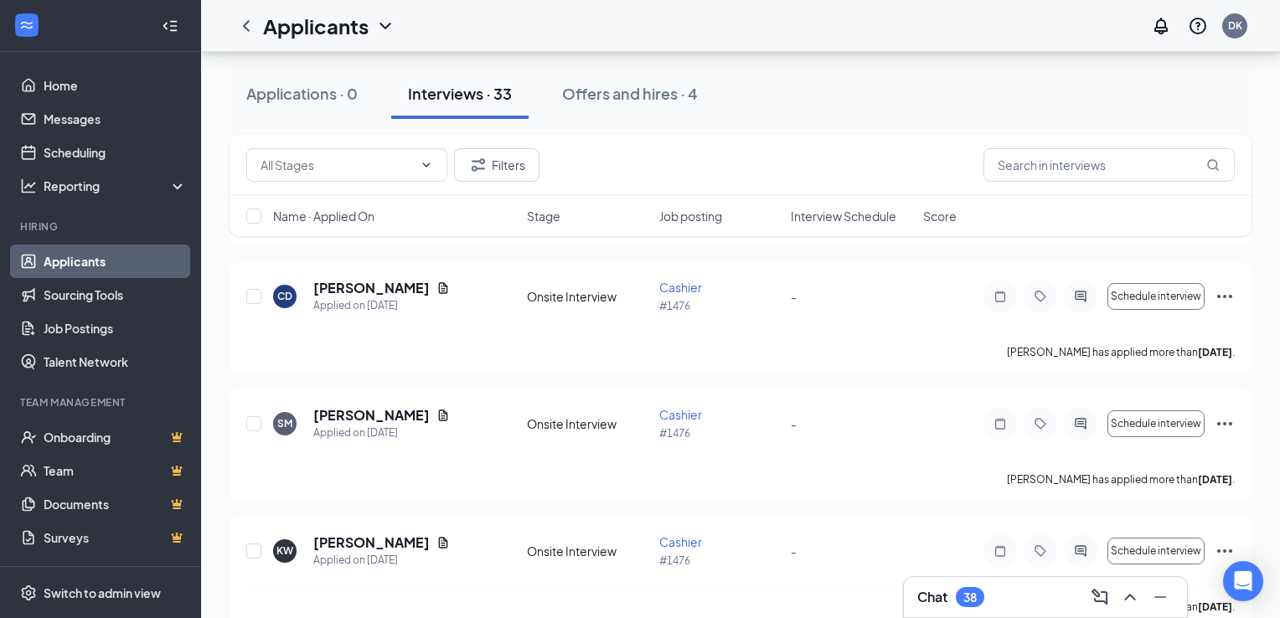
click at [560, 35] on div "Applicants DK" at bounding box center [740, 26] width 1079 height 52
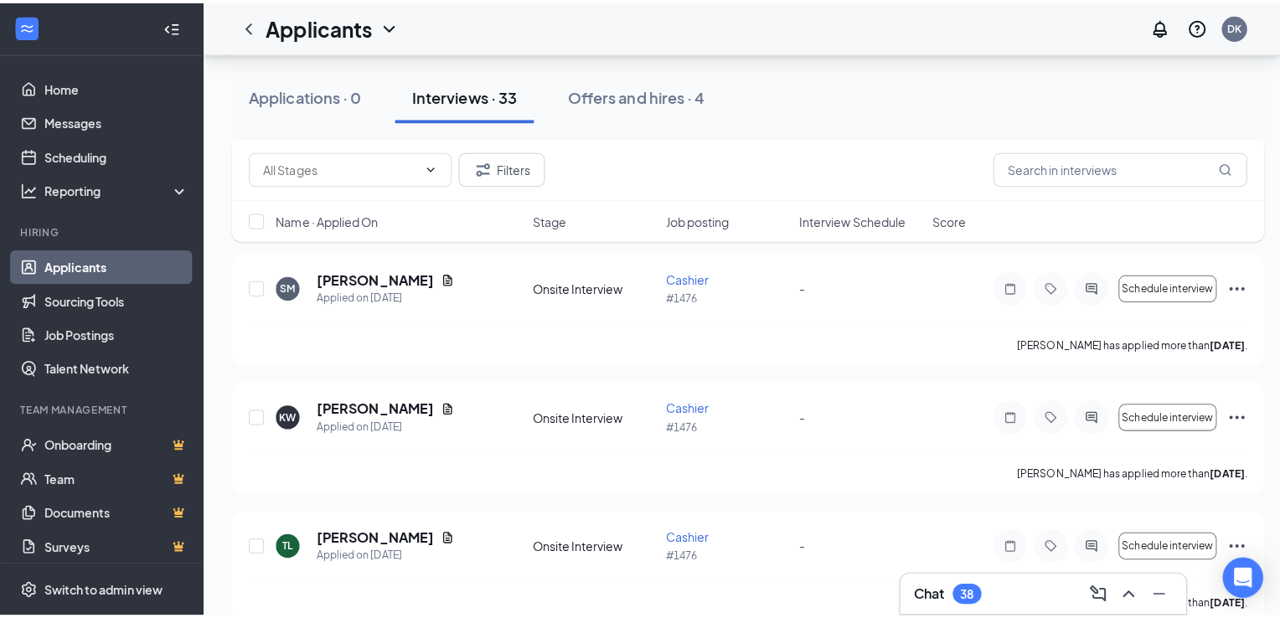
scroll to position [1466, 0]
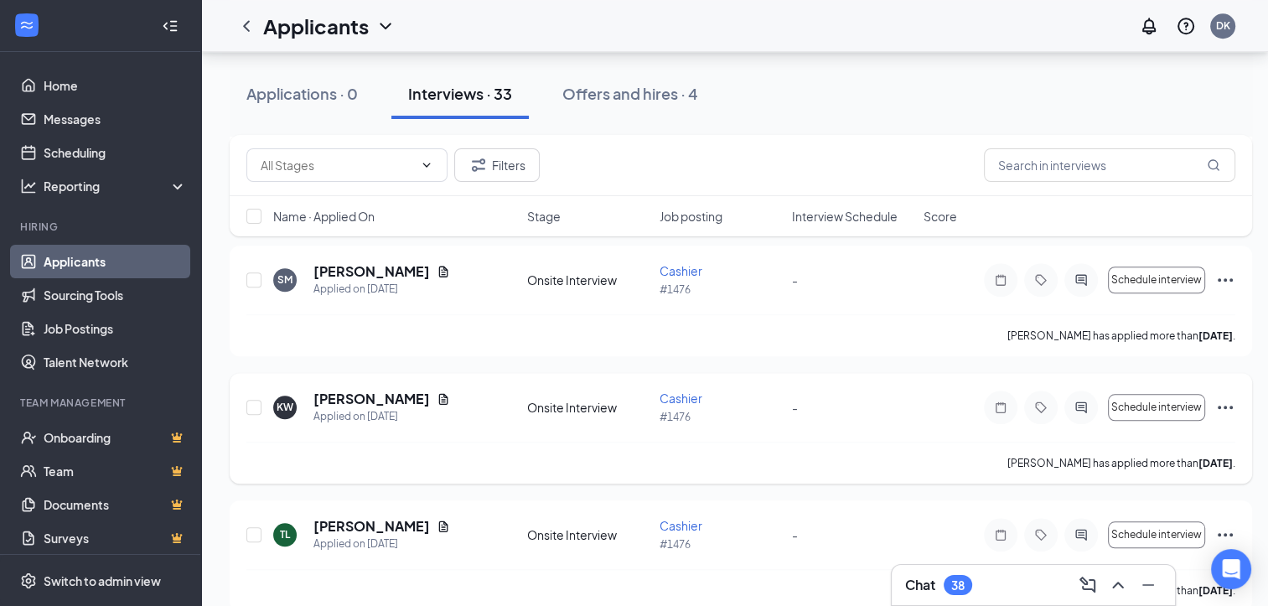
click at [338, 402] on h5 "[PERSON_NAME]" at bounding box center [371, 399] width 116 height 18
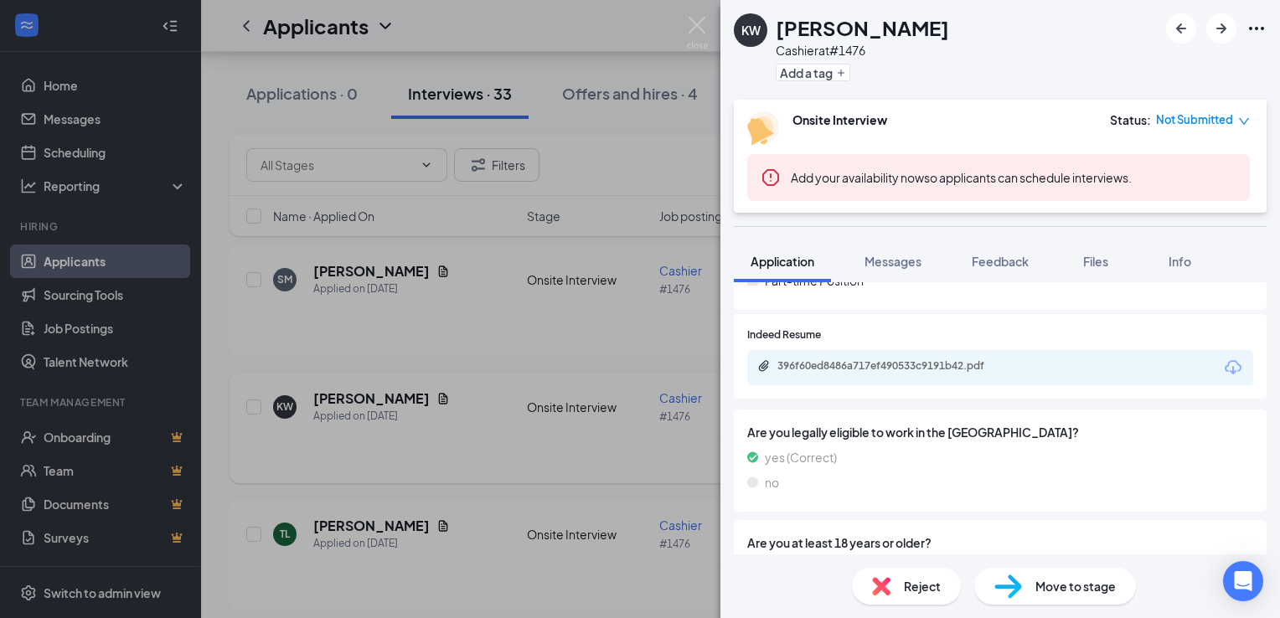
scroll to position [467, 0]
click at [812, 368] on div "396f60ed8486a717ef490533c9191b42.pdf" at bounding box center [894, 368] width 235 height 13
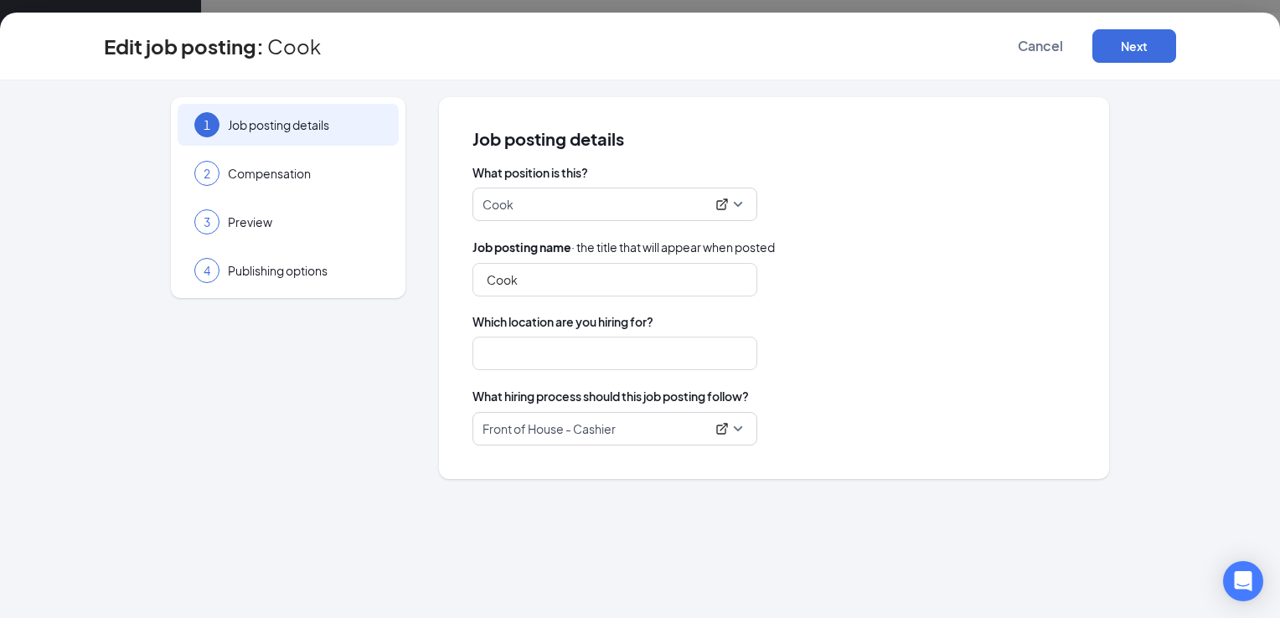
type input "Cook"
type input "#1476"
